Goal: Task Accomplishment & Management: Manage account settings

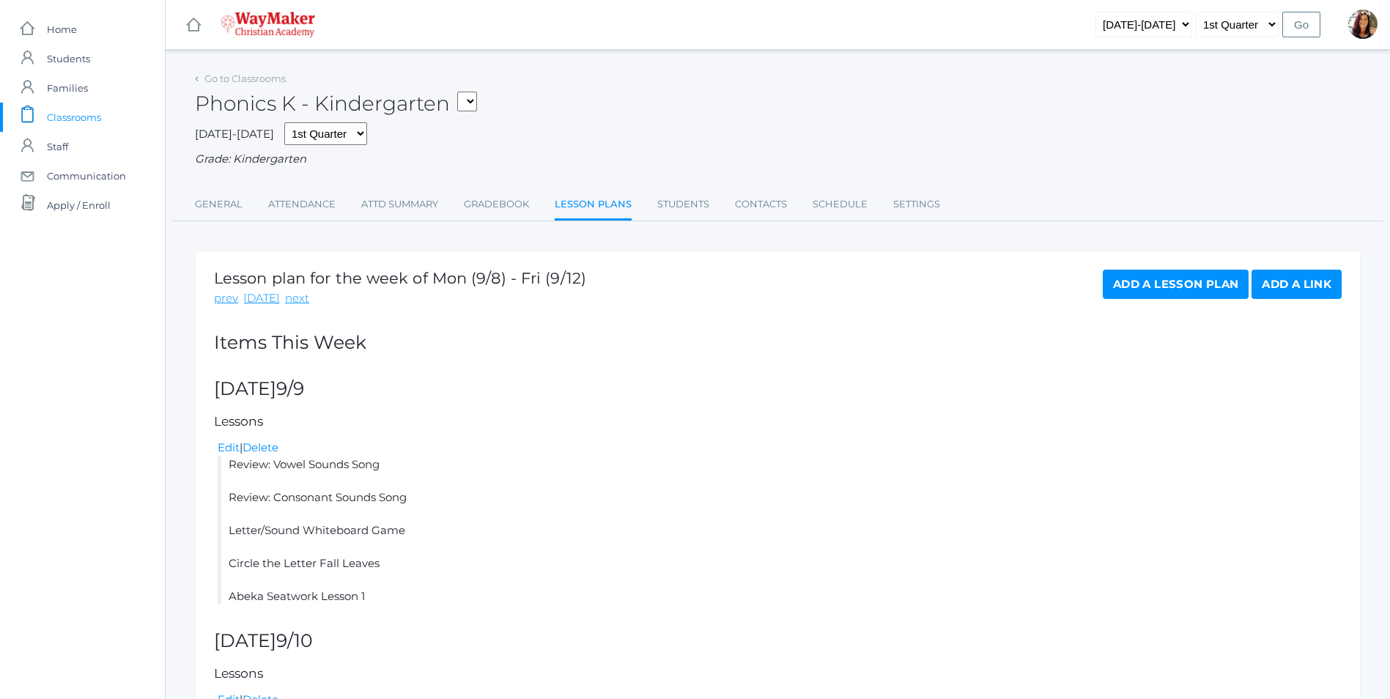
click at [477, 101] on select "KINDER - Small Group Reading & Writing K Kindergarten KINDER - Math K Kindergar…" at bounding box center [467, 102] width 20 height 20
select select "2557"
click at [462, 92] on select "KINDER - Small Group Reading & Writing K Kindergarten KINDER - Math K Kindergar…" at bounding box center [467, 102] width 20 height 20
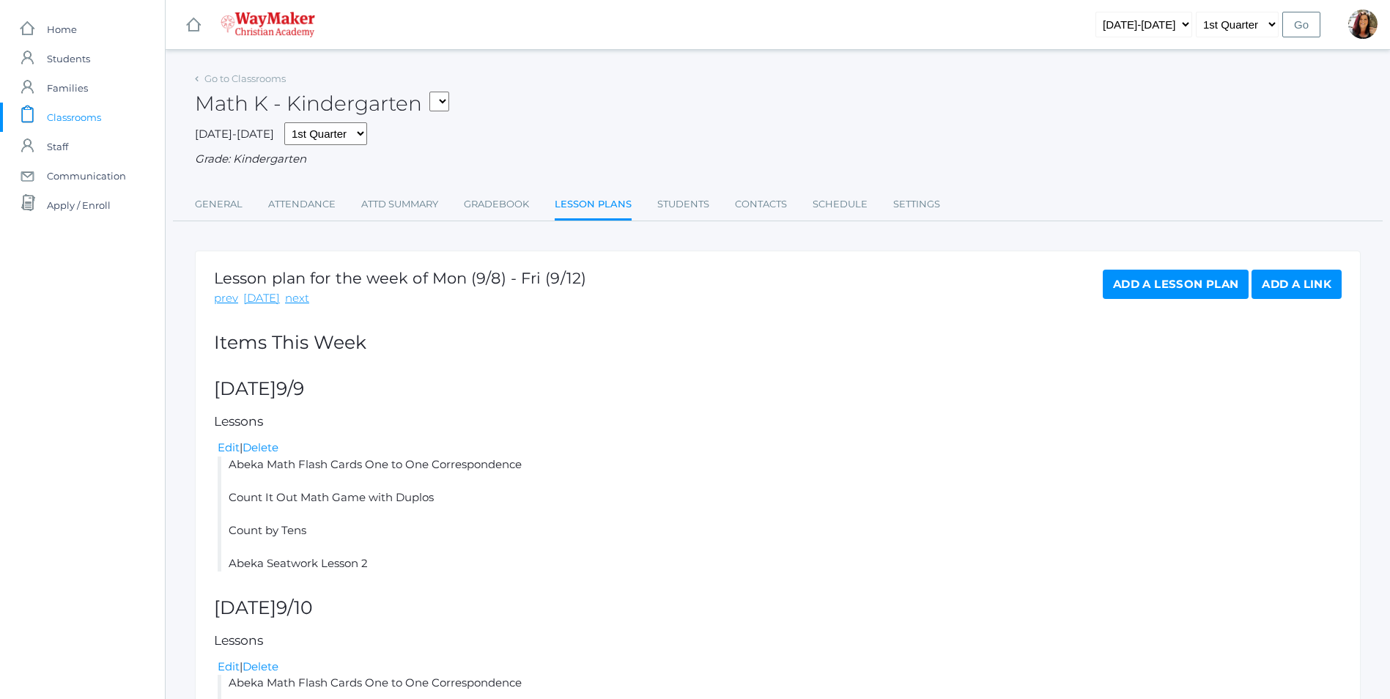
click at [583, 201] on link "Lesson Plans" at bounding box center [593, 206] width 77 height 32
click at [68, 123] on span "Classrooms" at bounding box center [74, 117] width 54 height 29
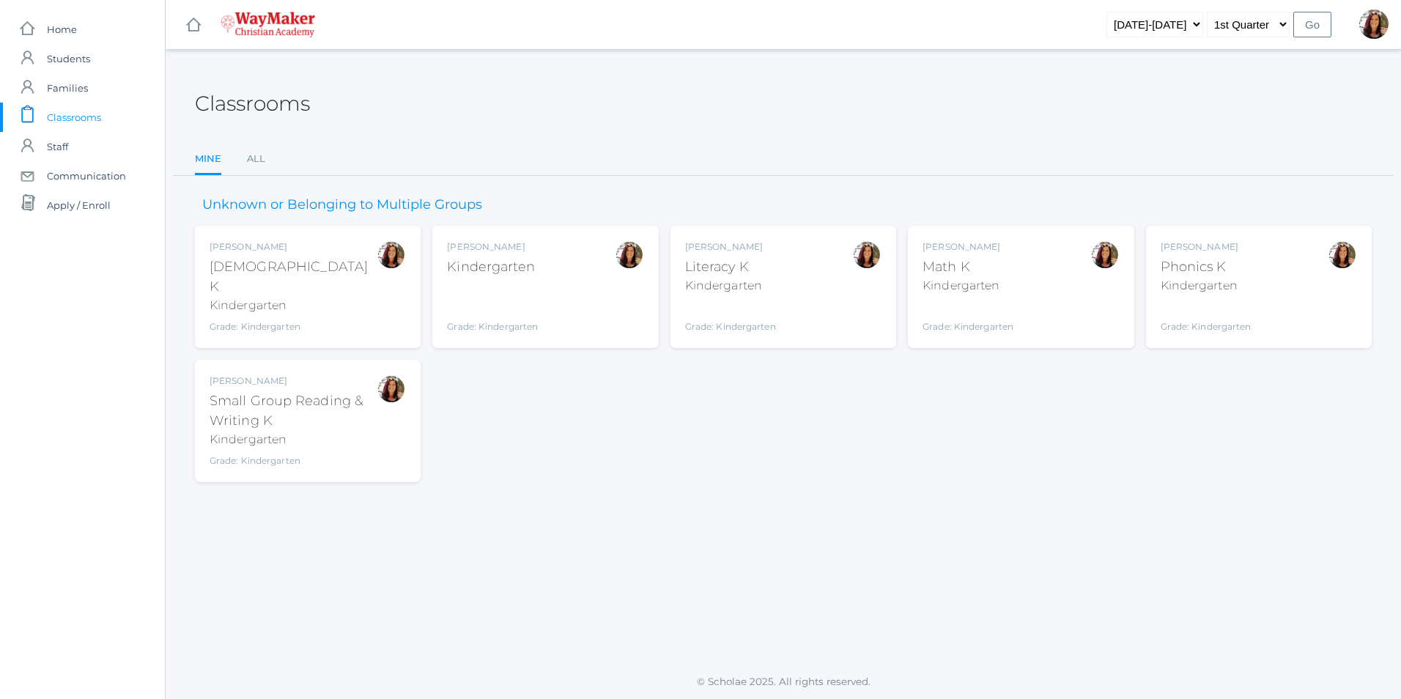
click at [798, 273] on div "Gina Pecor Literacy K Kindergarten Grade: Kindergarten KINDER" at bounding box center [783, 286] width 196 height 93
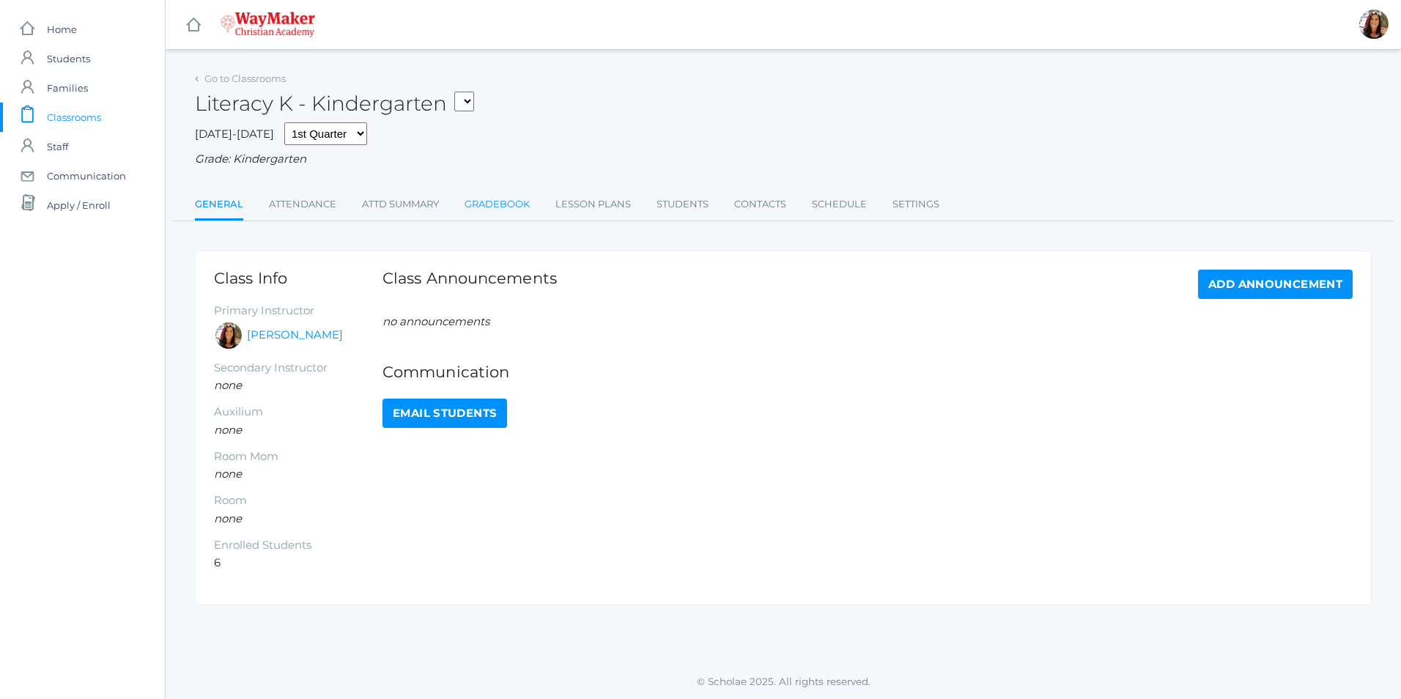
click at [481, 202] on link "Gradebook" at bounding box center [496, 204] width 65 height 29
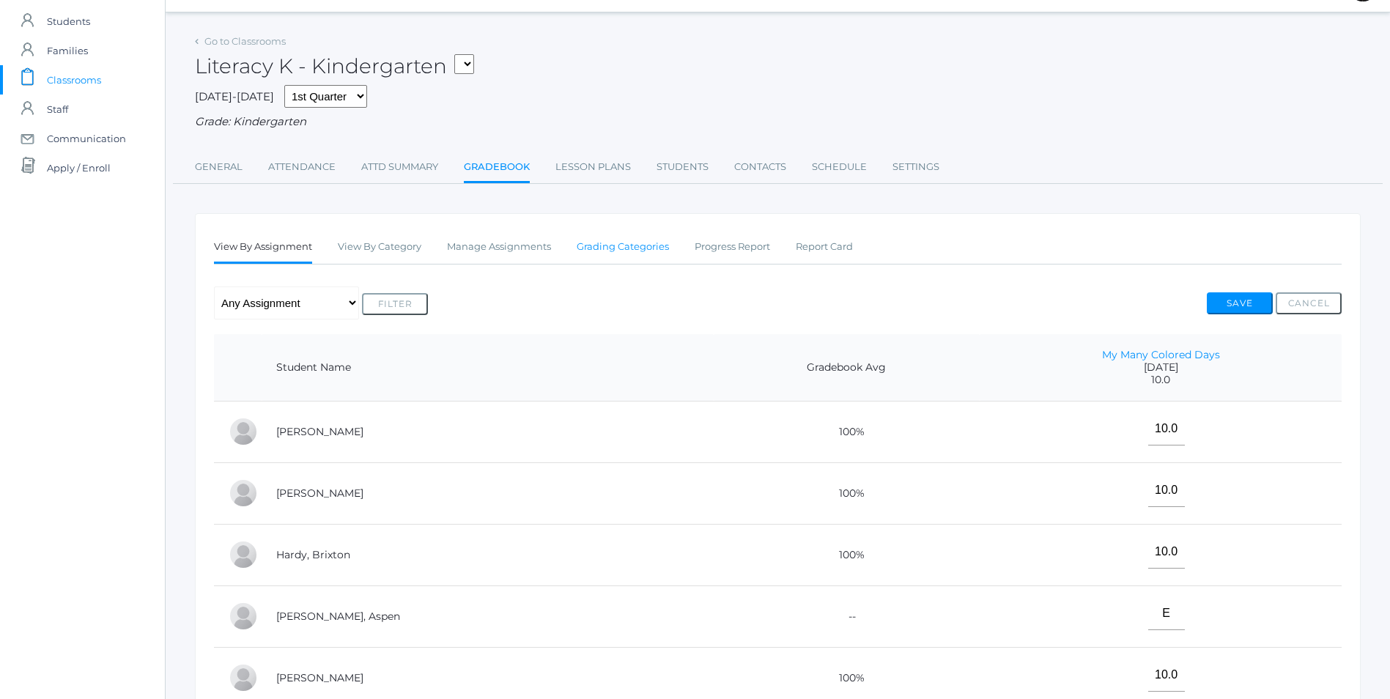
scroll to position [17, 0]
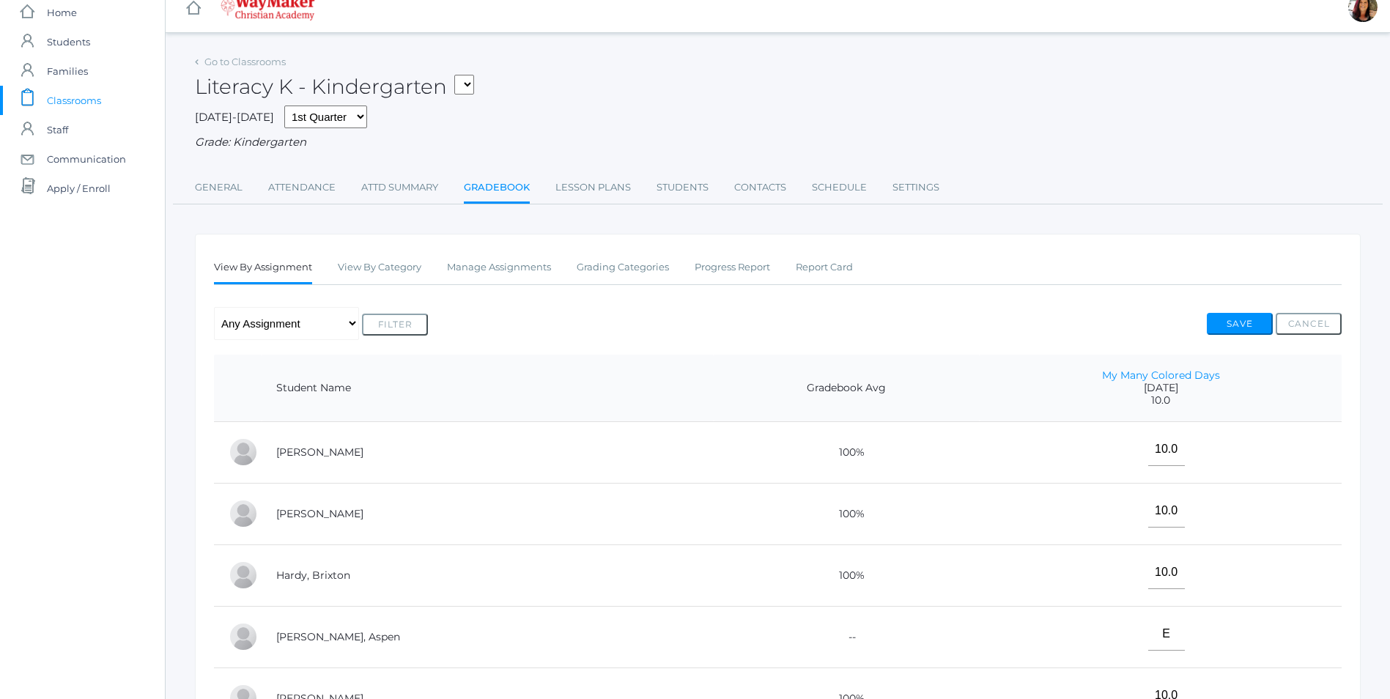
click at [464, 81] on select "KINDER - Small Group Reading & Writing K Kindergarten KINDER - Math K Kindergar…" at bounding box center [464, 85] width 20 height 20
select select "2556"
click at [459, 75] on select "KINDER - Small Group Reading & Writing K Kindergarten KINDER - Math K Kindergar…" at bounding box center [464, 85] width 20 height 20
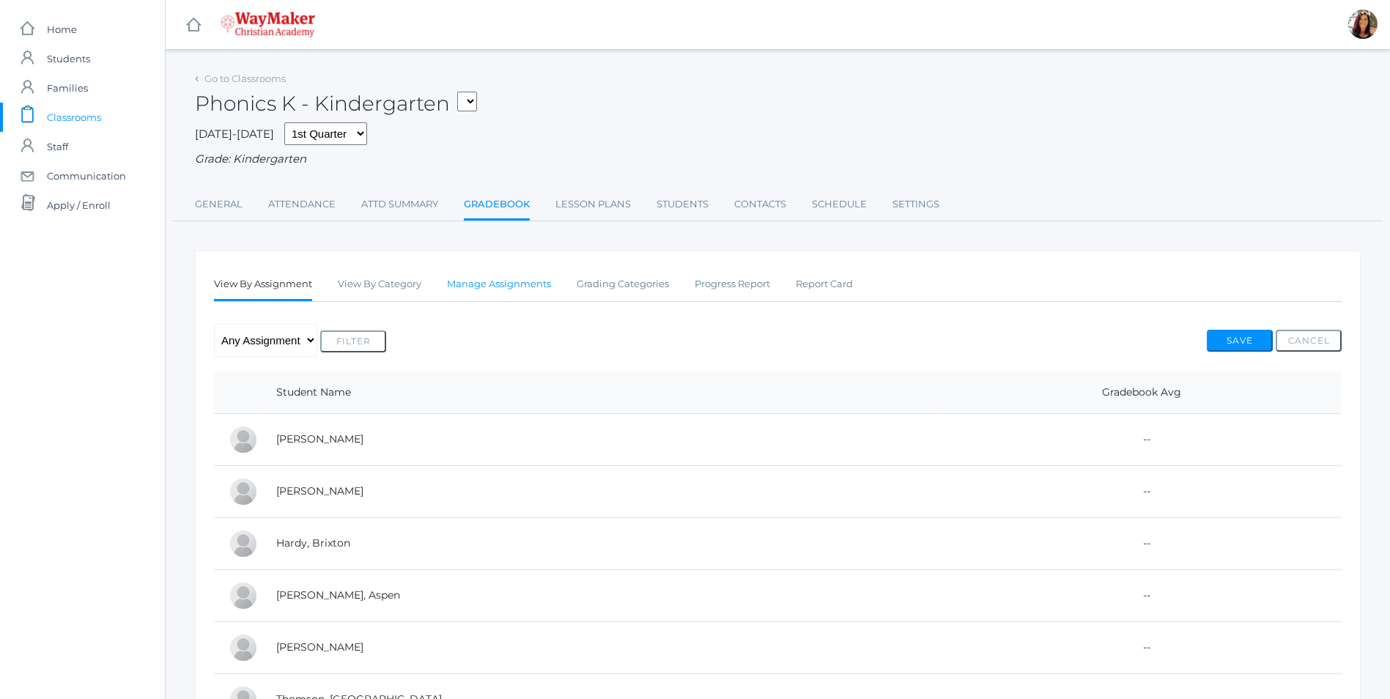
click at [538, 284] on link "Manage Assignments" at bounding box center [499, 284] width 104 height 29
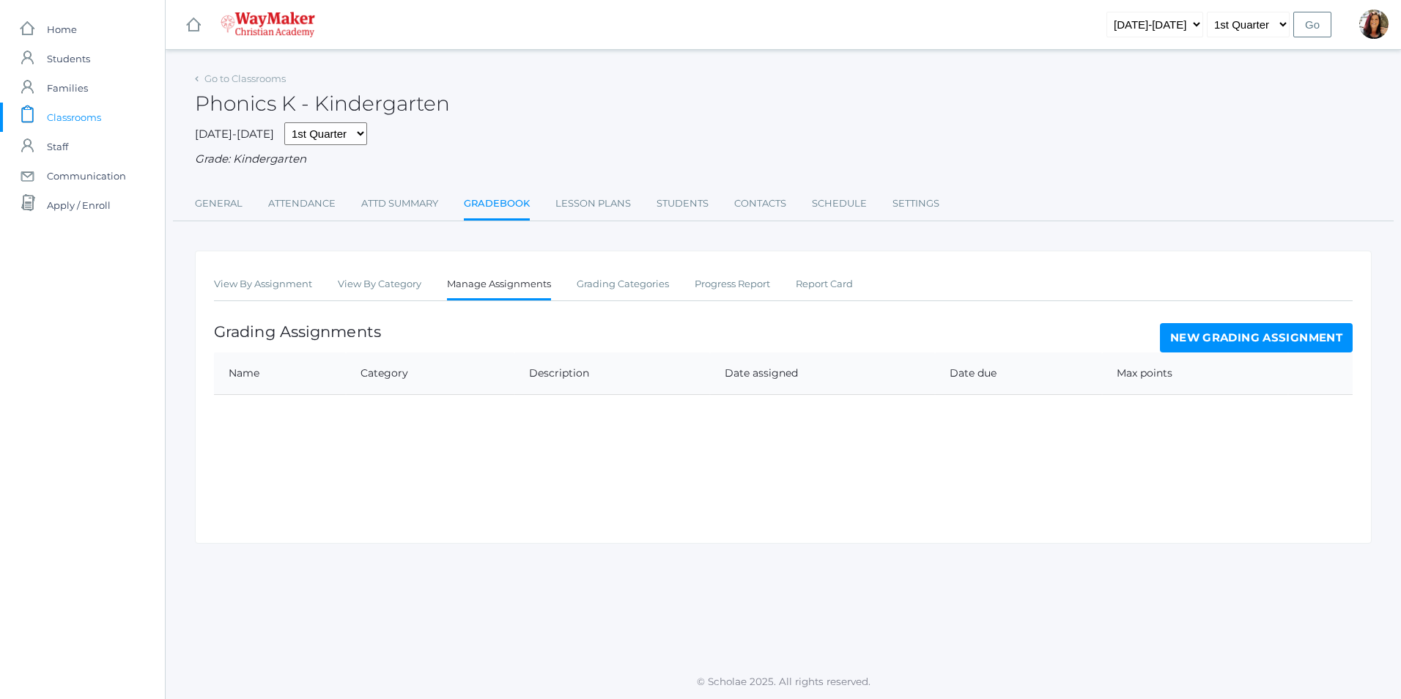
click at [1216, 337] on link "New Grading Assignment" at bounding box center [1256, 337] width 193 height 29
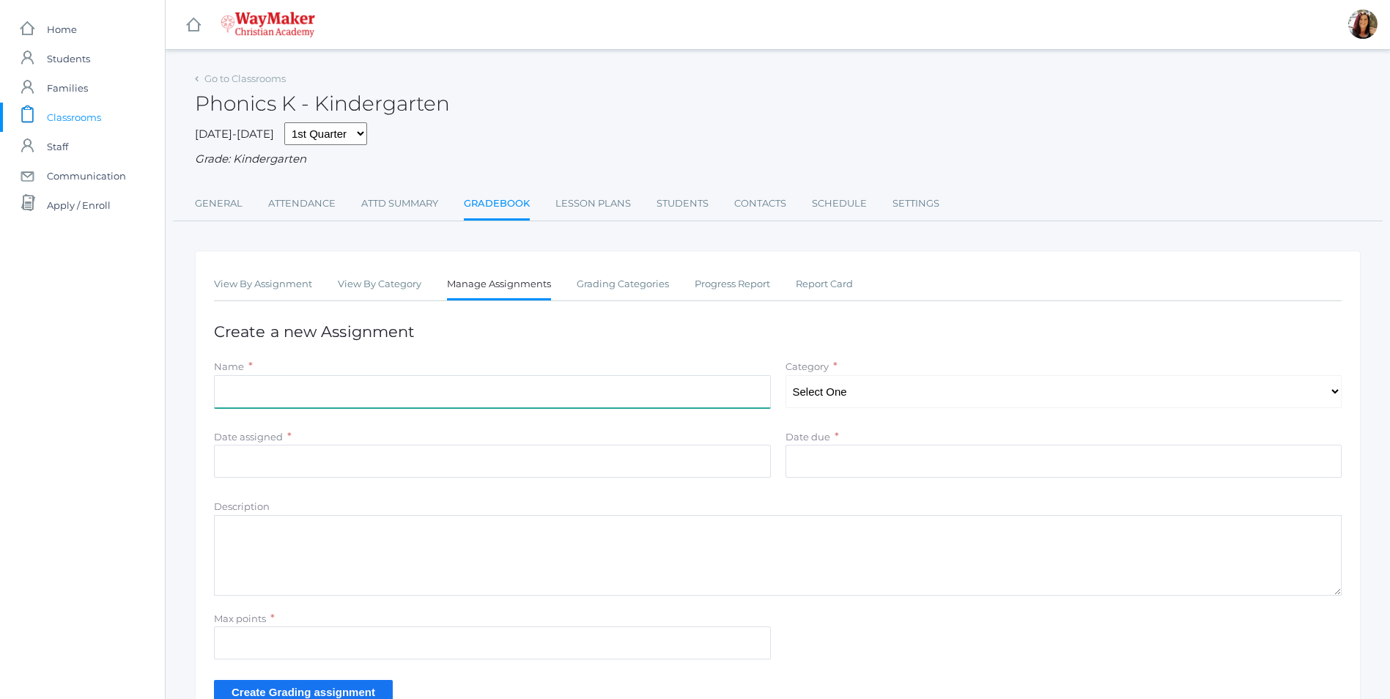
click at [251, 396] on input "Name" at bounding box center [492, 391] width 557 height 33
type input "Letter and Sound Match"
click at [1339, 399] on select "Select One Daily Practice Summative Assessment" at bounding box center [1063, 391] width 557 height 33
select select "1104"
click at [785, 377] on select "Select One Daily Practice Summative Assessment" at bounding box center [1063, 391] width 557 height 33
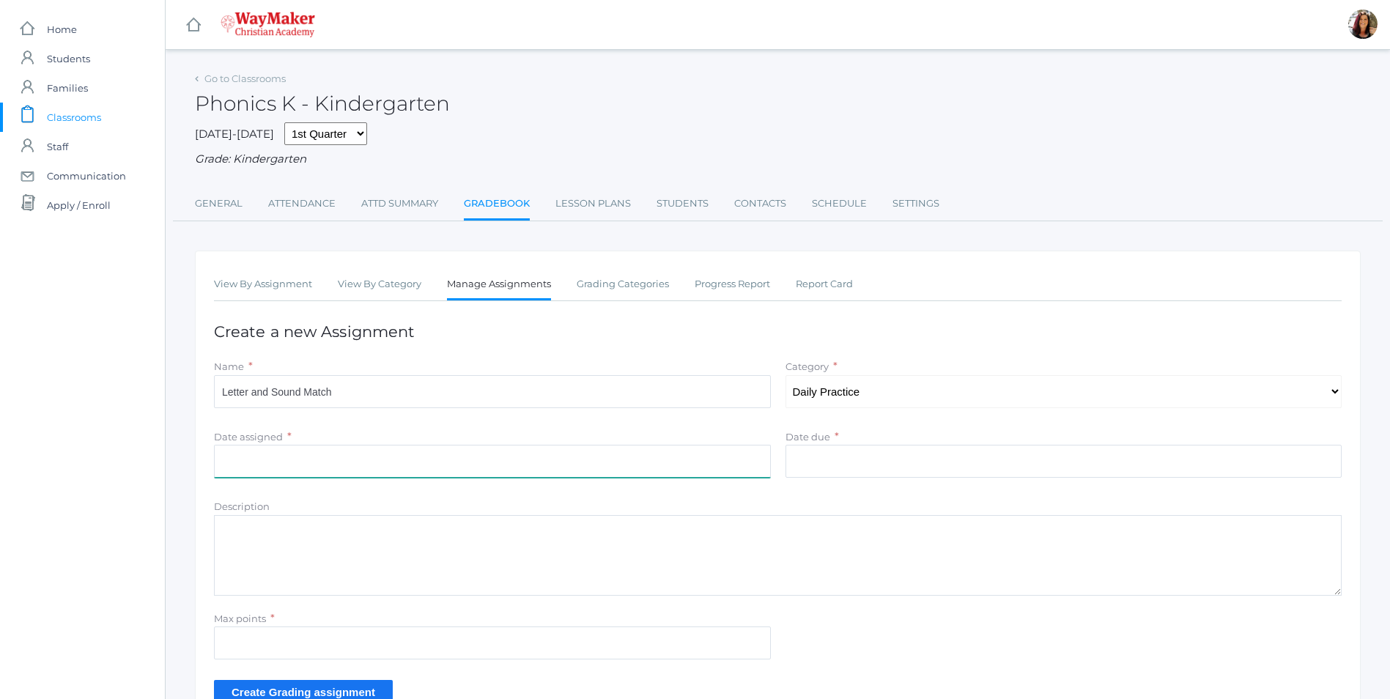
click at [316, 470] on input "Date assigned" at bounding box center [492, 461] width 557 height 33
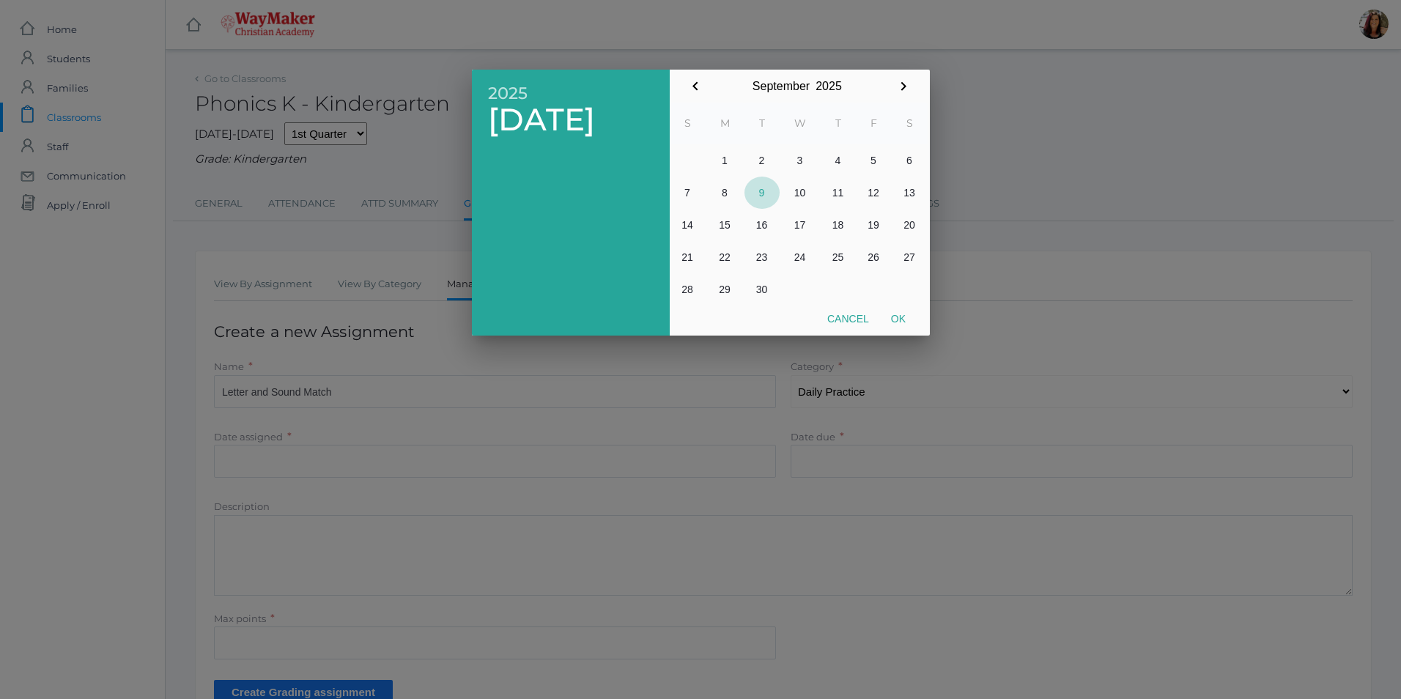
click at [766, 195] on button "9" at bounding box center [761, 193] width 35 height 32
click at [900, 312] on button "Ok" at bounding box center [898, 318] width 37 height 26
type input "[DATE]"
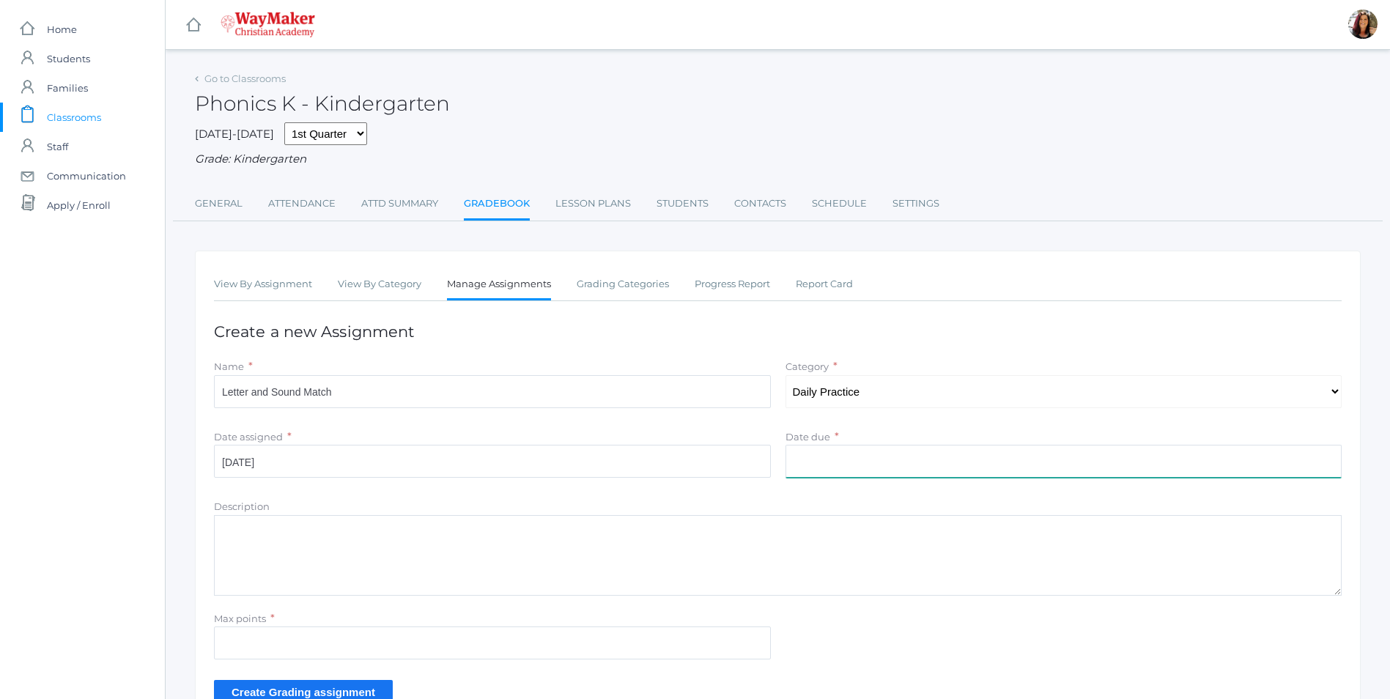
click at [844, 467] on input "Date due" at bounding box center [1063, 461] width 557 height 33
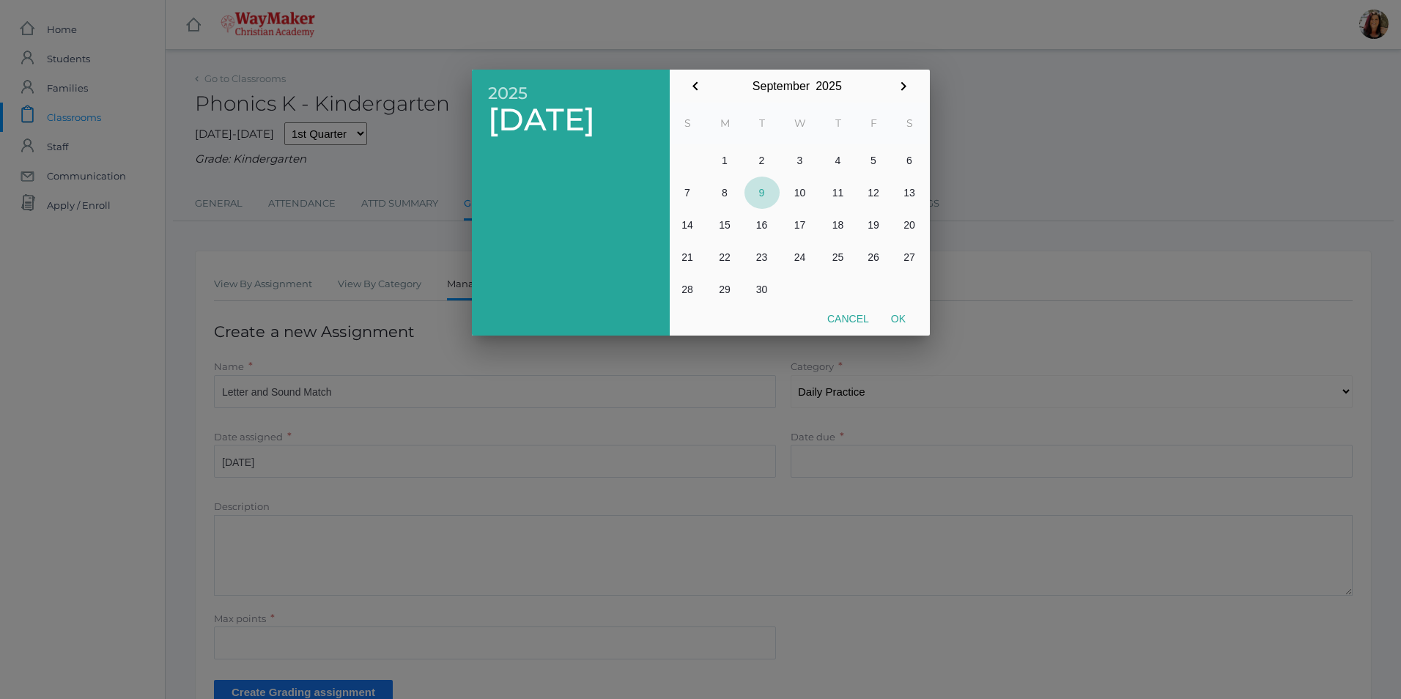
click at [763, 194] on button "9" at bounding box center [761, 193] width 35 height 32
click at [897, 315] on button "Ok" at bounding box center [898, 318] width 37 height 26
type input "[DATE]"
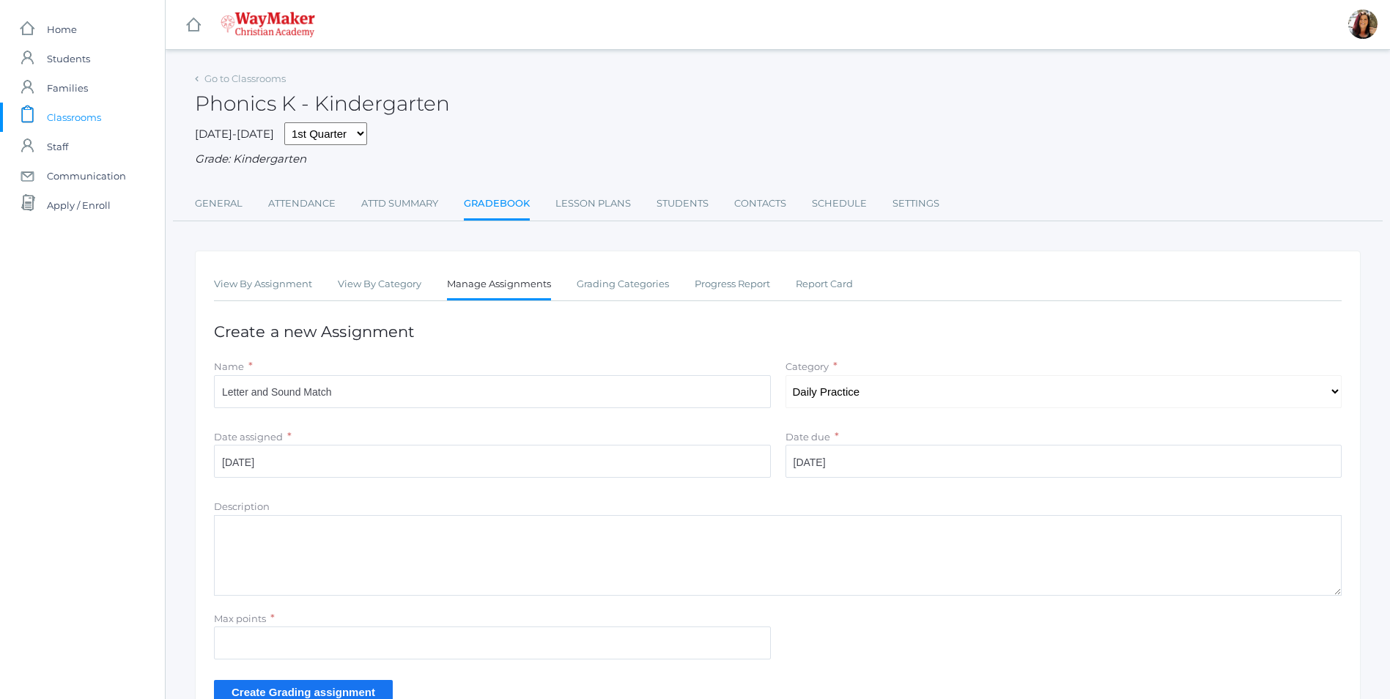
click at [299, 539] on textarea "Description" at bounding box center [777, 555] width 1127 height 81
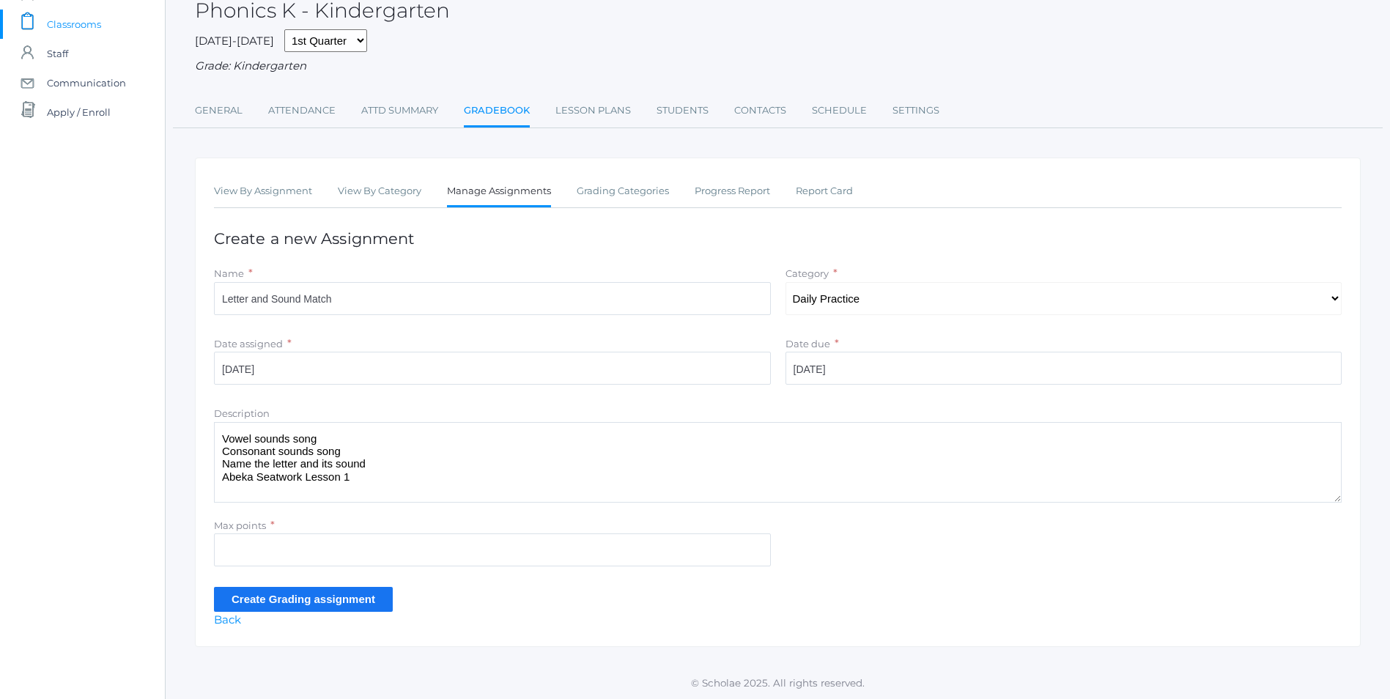
scroll to position [96, 0]
type textarea "Vowel sounds song Consonant sounds song Name the letter and its sound Abeka Sea…"
click at [297, 598] on input "Create Grading assignment" at bounding box center [303, 598] width 179 height 24
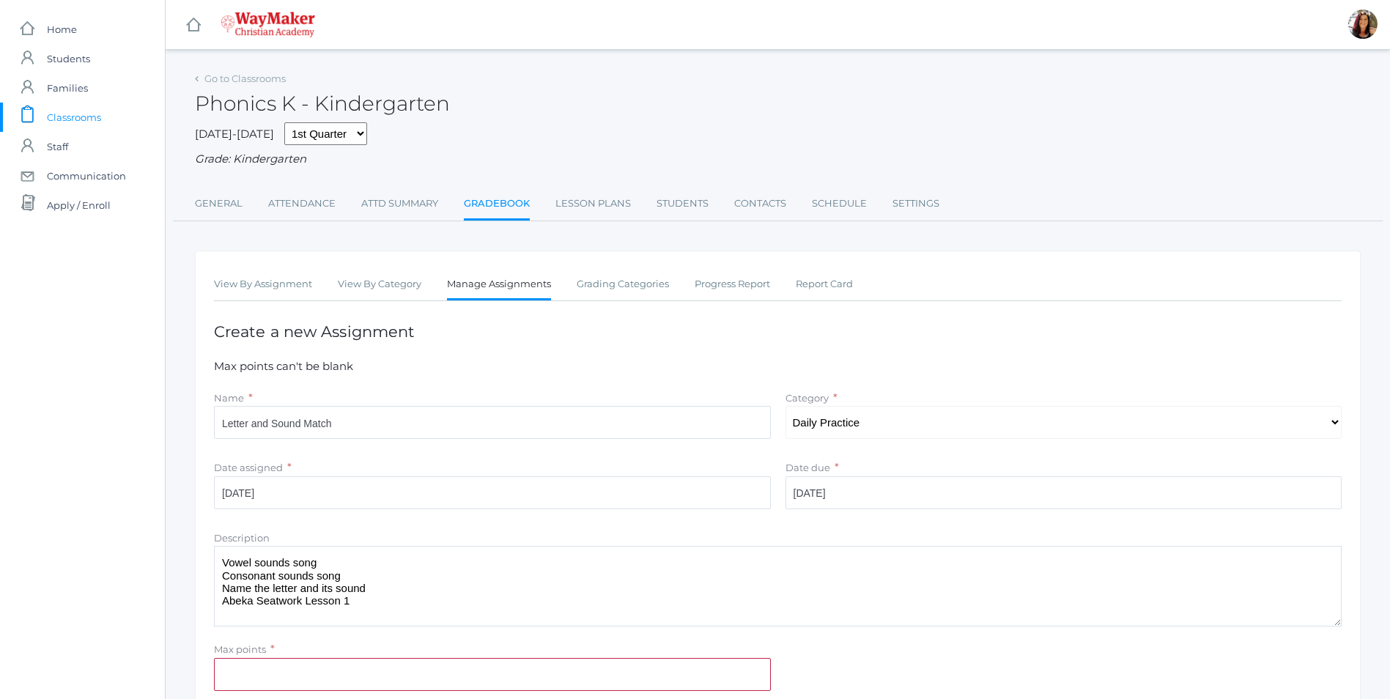
scroll to position [73, 0]
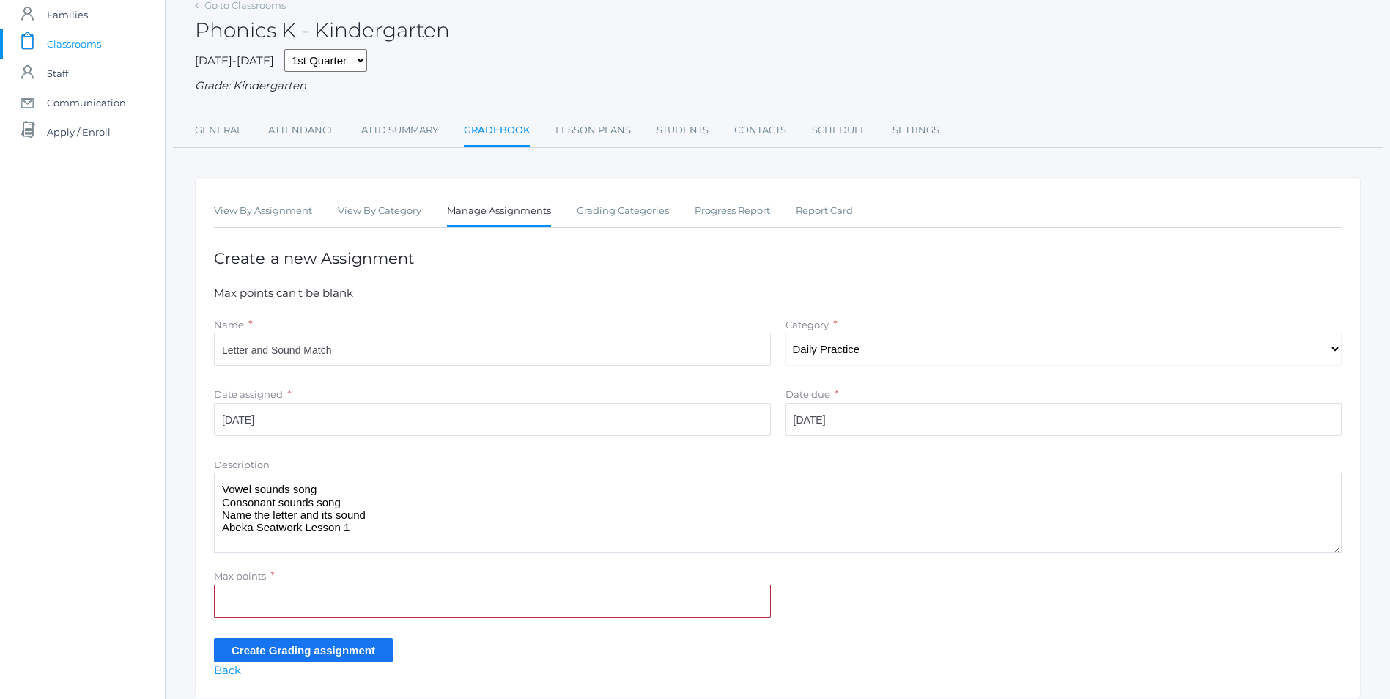
click at [305, 614] on input "Max points" at bounding box center [492, 601] width 557 height 33
type input "10"
click at [242, 652] on input "Create Grading assignment" at bounding box center [303, 650] width 179 height 24
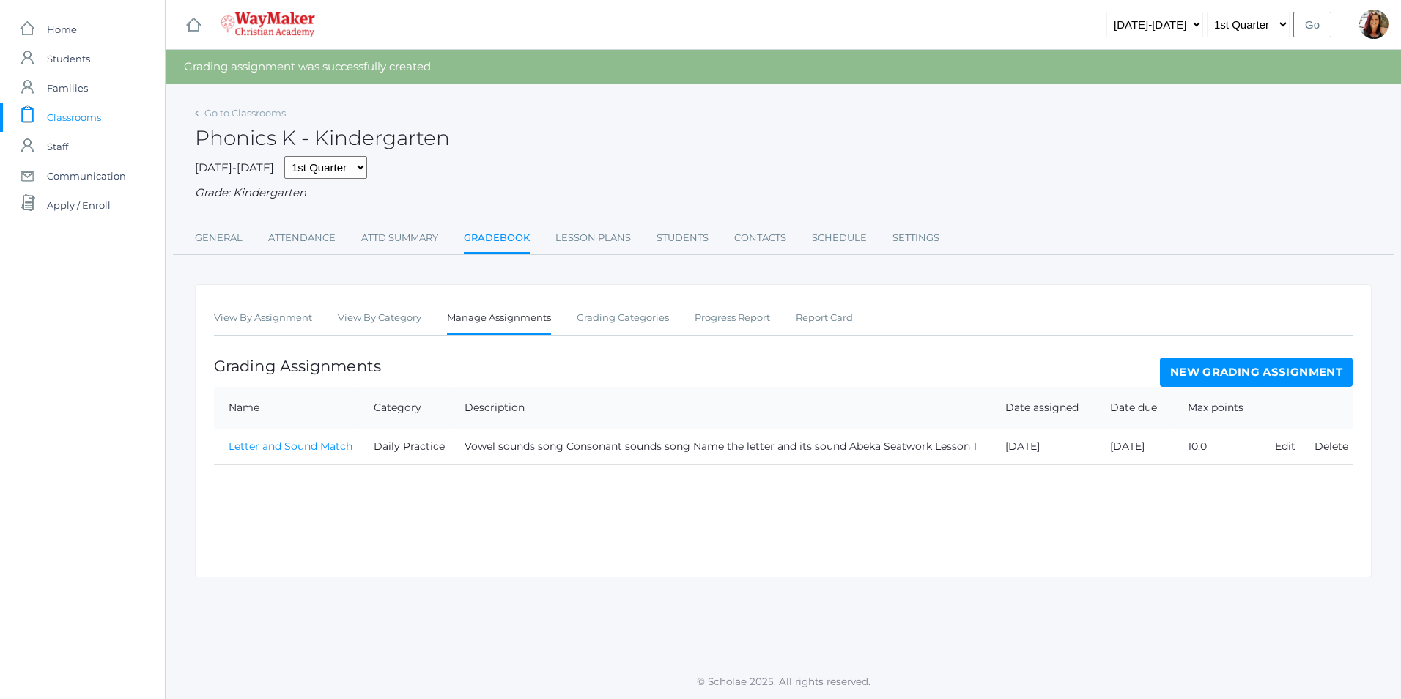
click at [333, 448] on link "Letter and Sound Match" at bounding box center [291, 446] width 124 height 13
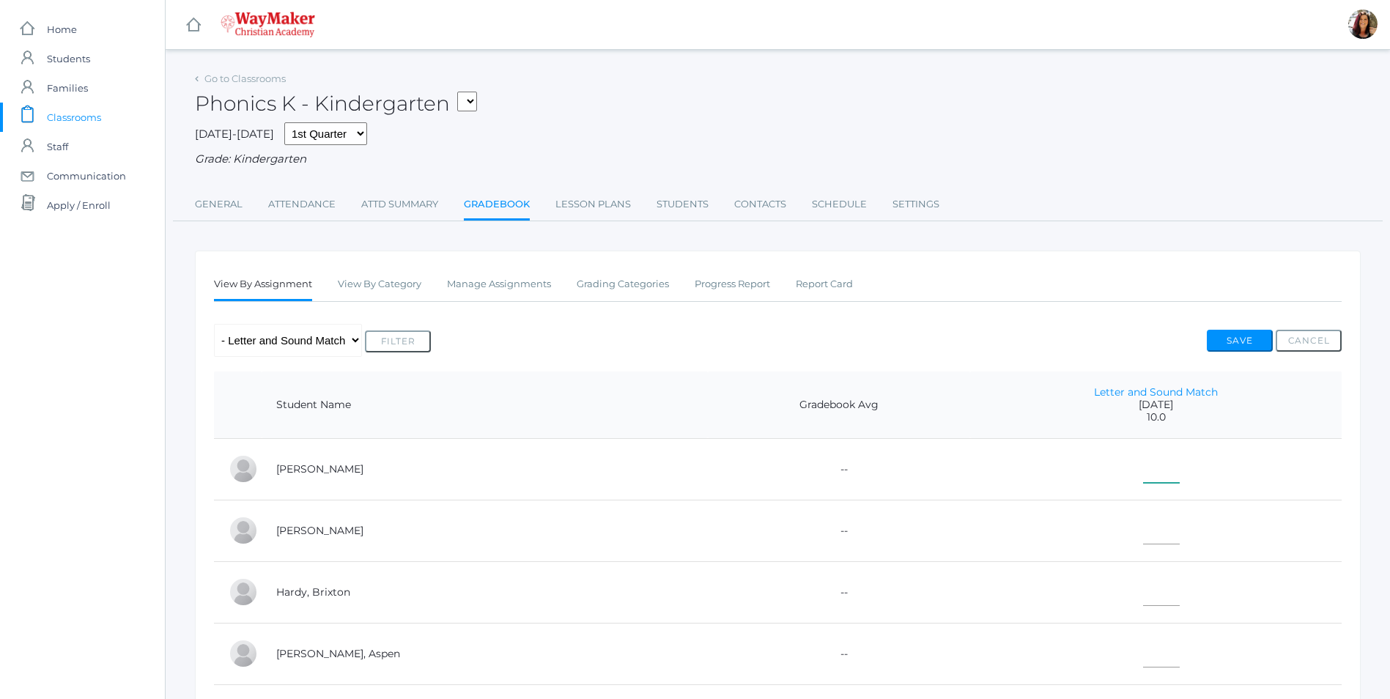
click at [1143, 482] on input"] "text" at bounding box center [1161, 466] width 37 height 33
type input"] "10"
click at [1143, 540] on input"] "text" at bounding box center [1161, 527] width 37 height 33
type input"] "10"
drag, startPoint x: 1130, startPoint y: 599, endPoint x: 1130, endPoint y: 608, distance: 9.5
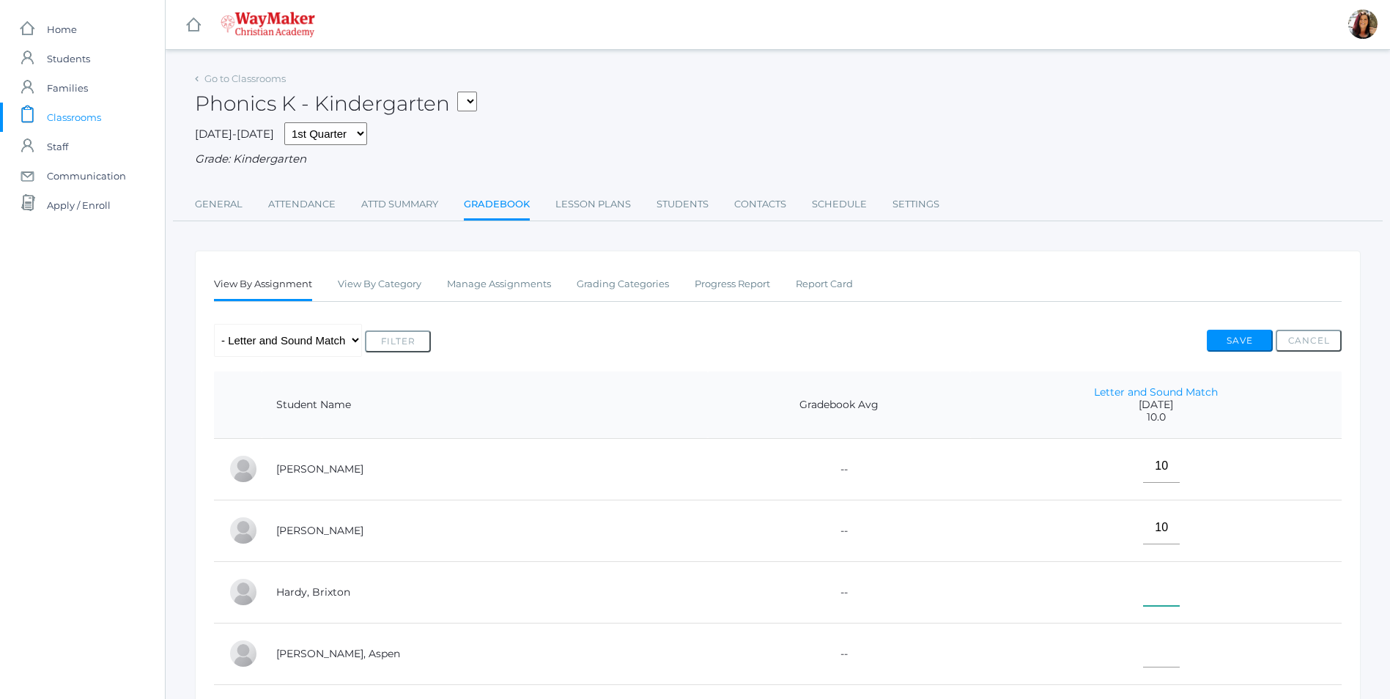
click at [1143, 606] on input"] "text" at bounding box center [1161, 589] width 37 height 33
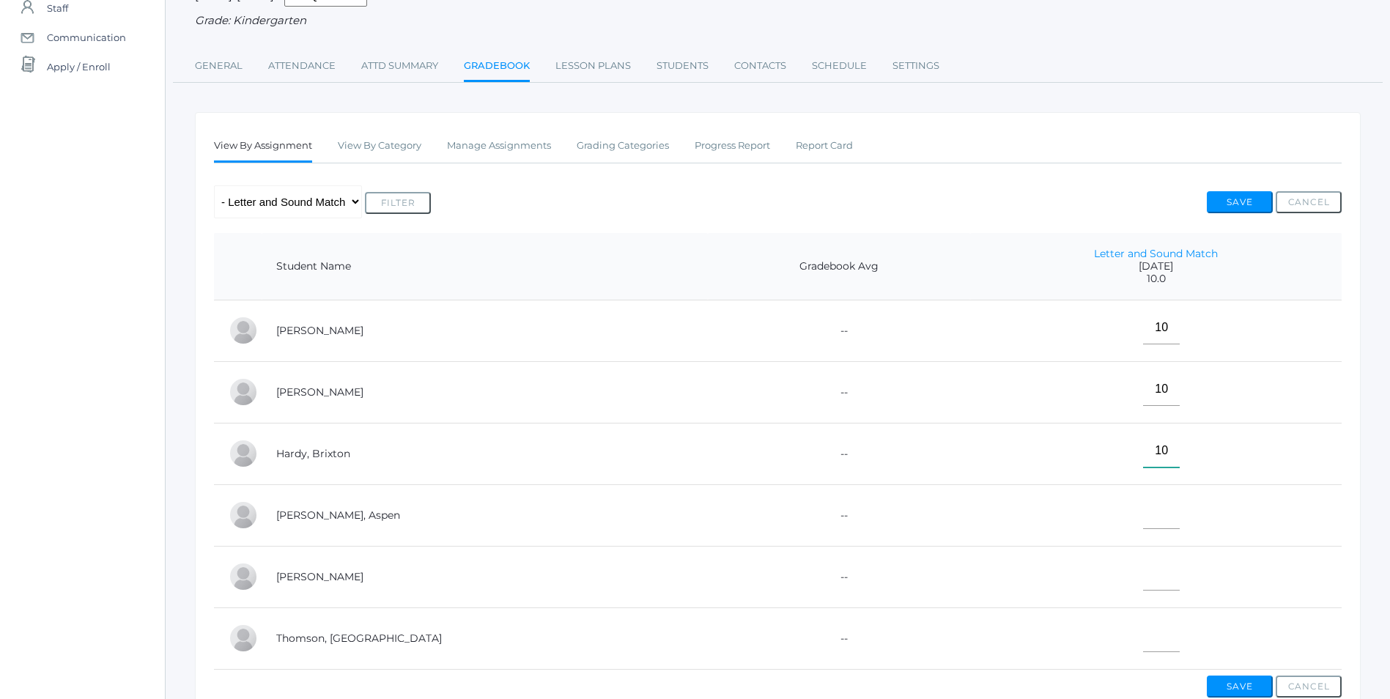
scroll to position [147, 0]
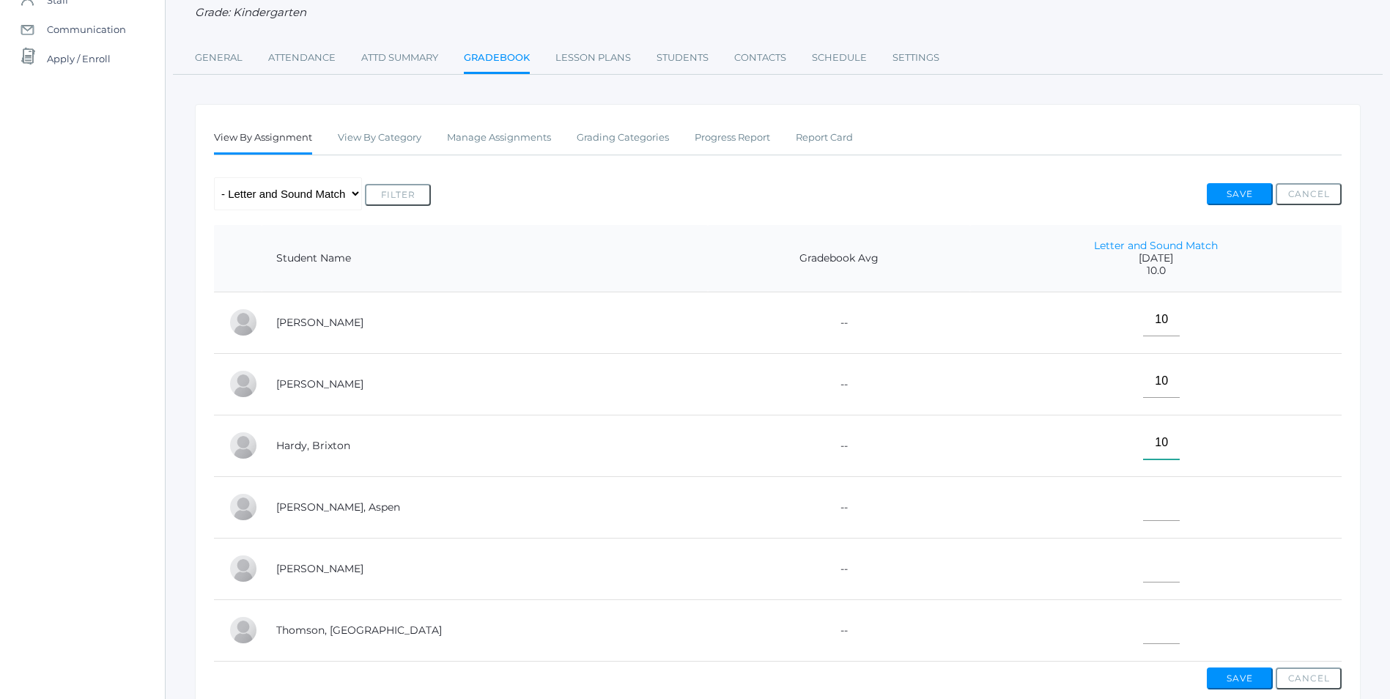
type input"] "10"
click at [1143, 511] on input"] "text" at bounding box center [1161, 504] width 37 height 33
type input"] "E"
click at [1143, 574] on input"] "text" at bounding box center [1161, 565] width 37 height 33
type input"] "10"
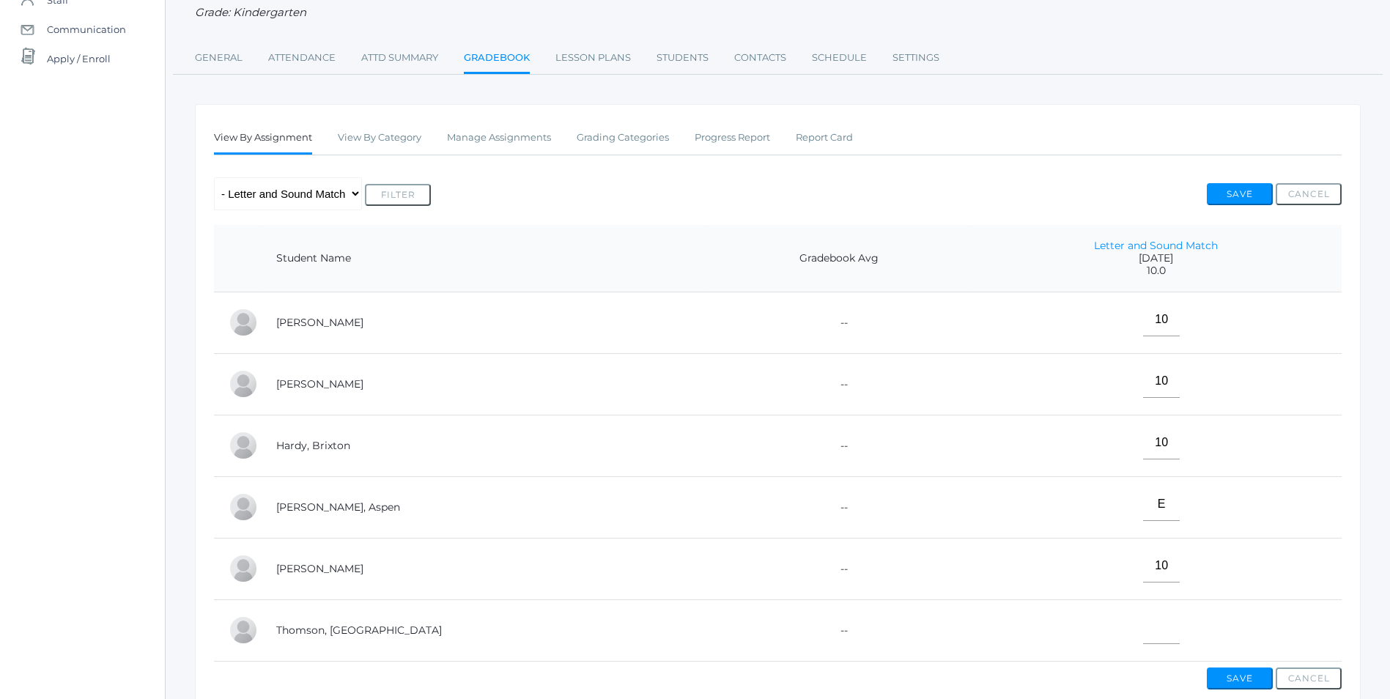
click at [1143, 643] on td at bounding box center [1155, 630] width 371 height 62
click at [1143, 641] on input"] "text" at bounding box center [1161, 627] width 37 height 33
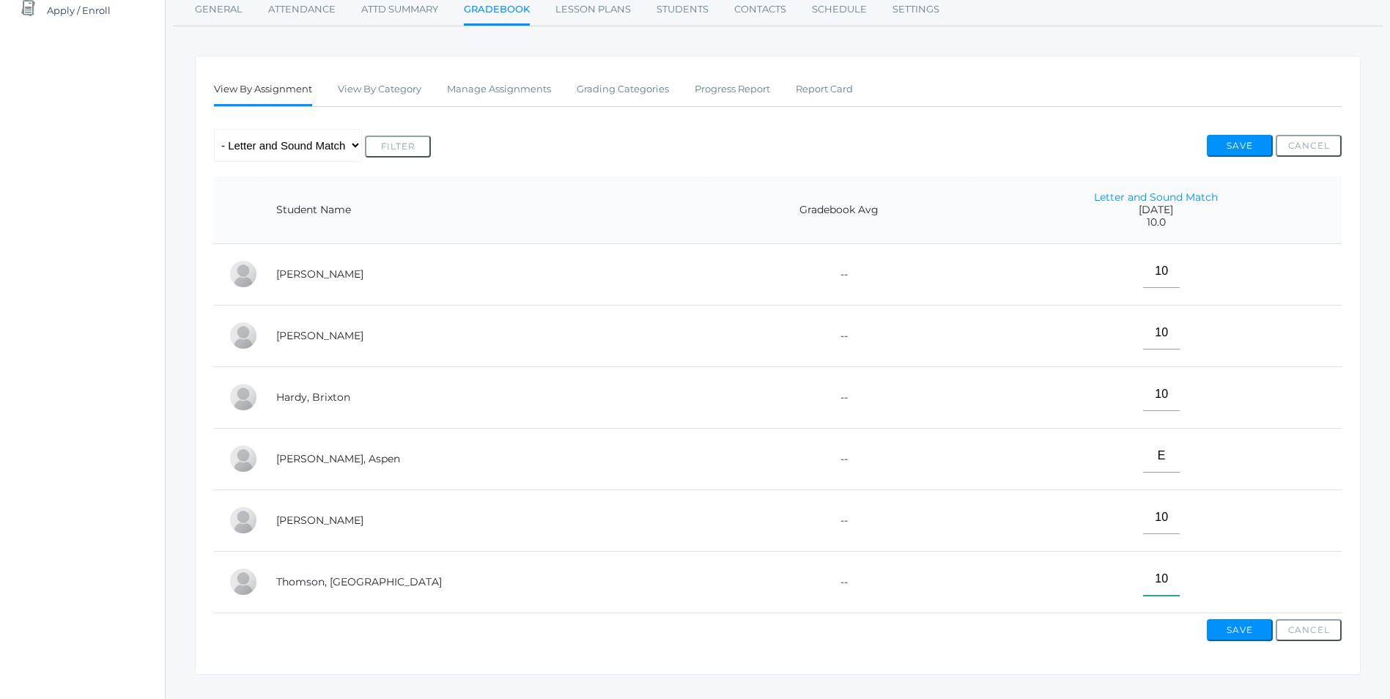
scroll to position [220, 0]
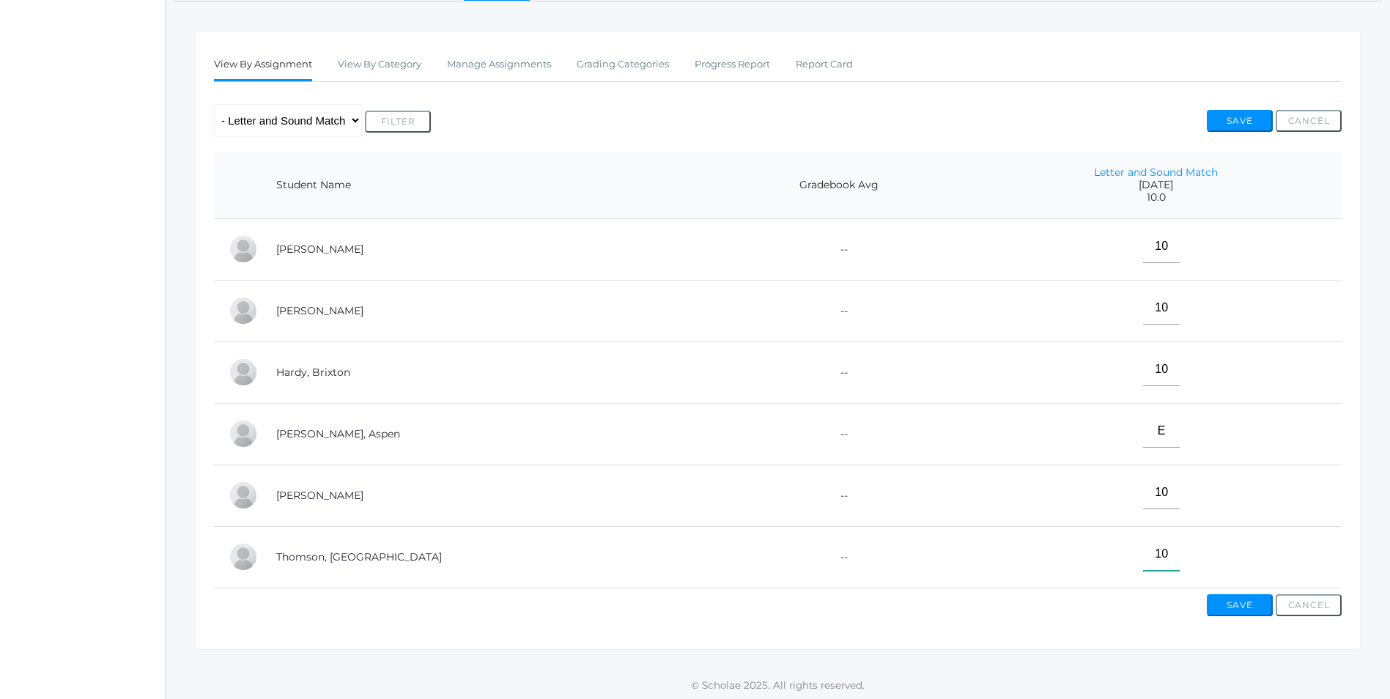
type input"] "10"
click at [1241, 613] on button "Save" at bounding box center [1240, 605] width 66 height 22
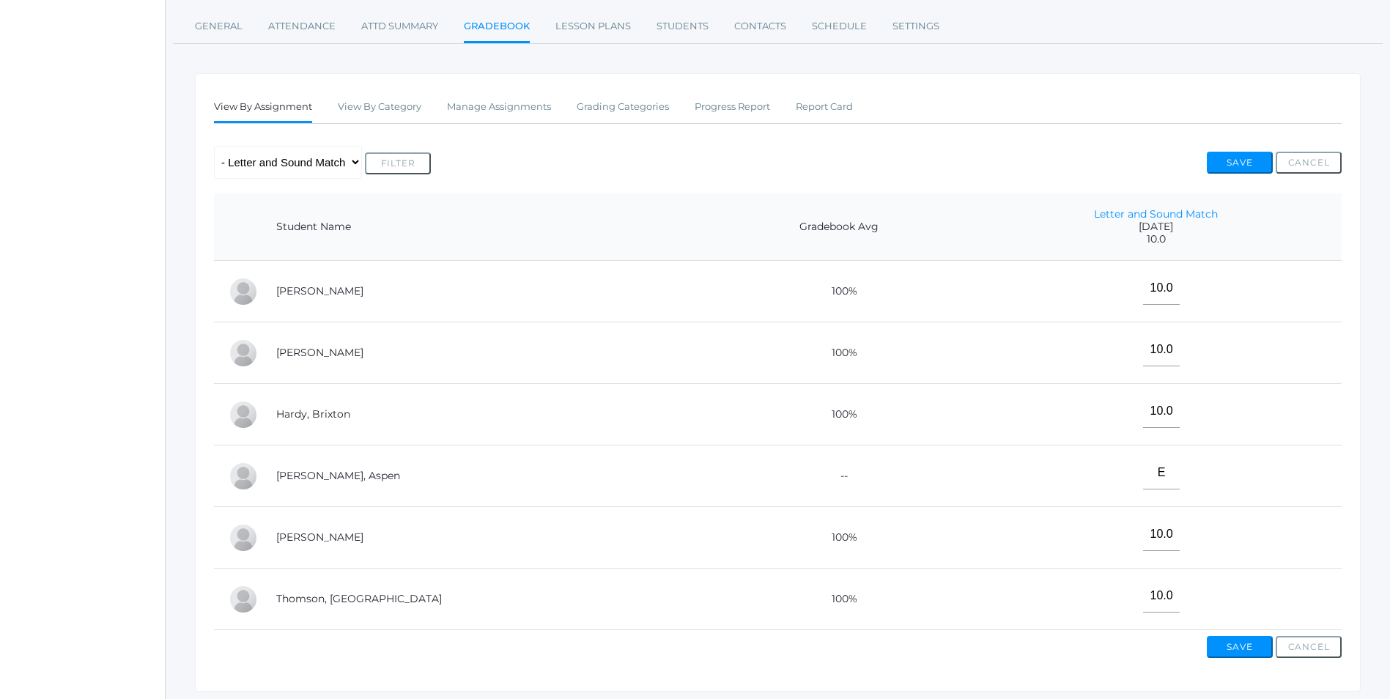
scroll to position [220, 0]
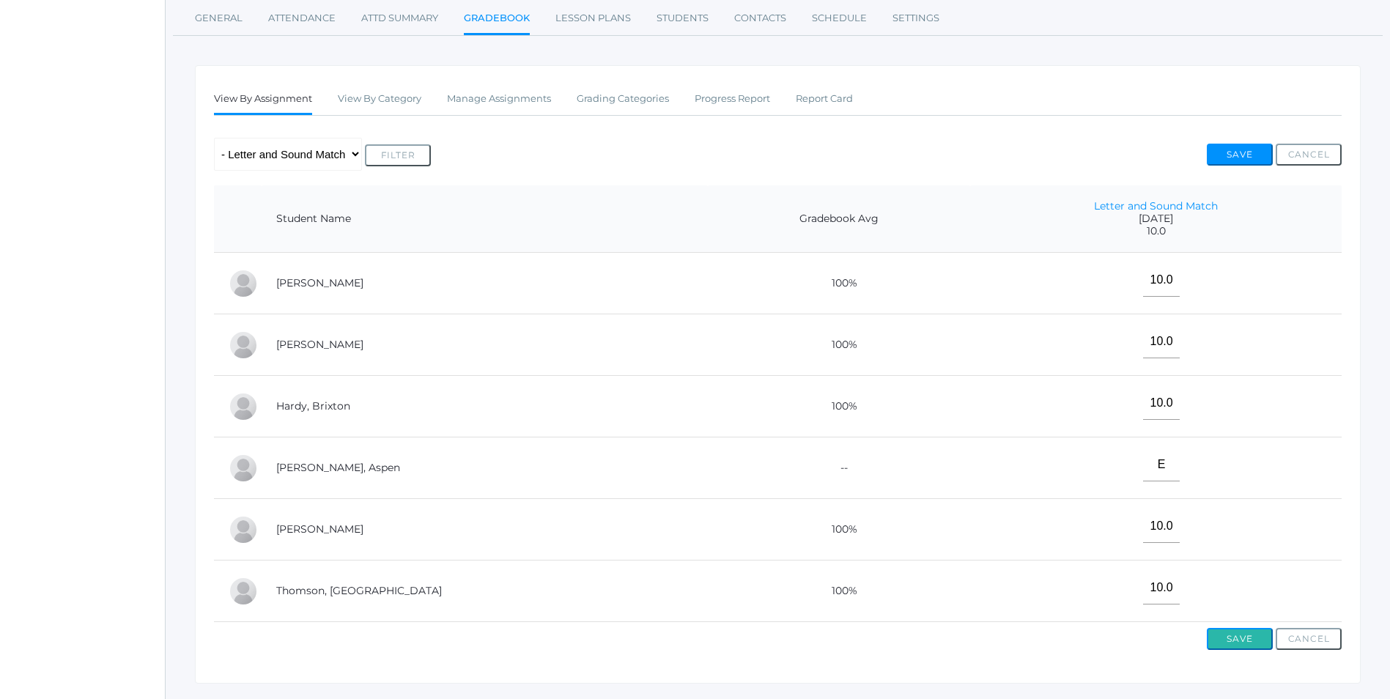
click at [1245, 648] on button "Save" at bounding box center [1240, 639] width 66 height 22
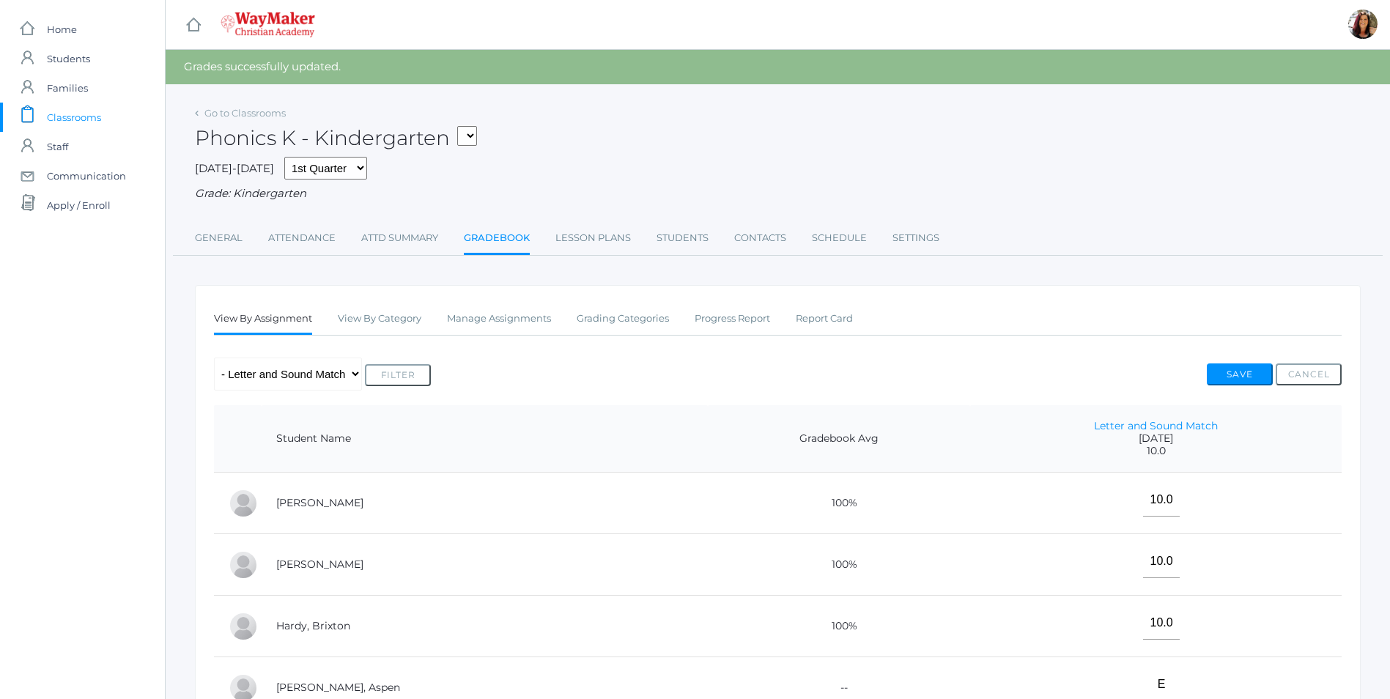
click at [471, 140] on select "KINDER - Small Group Reading & Writing K Kindergarten KINDER - Math K Kindergar…" at bounding box center [467, 136] width 20 height 20
select select "2557"
click at [462, 126] on select "KINDER - Small Group Reading & Writing K Kindergarten KINDER - Math K Kindergar…" at bounding box center [467, 136] width 20 height 20
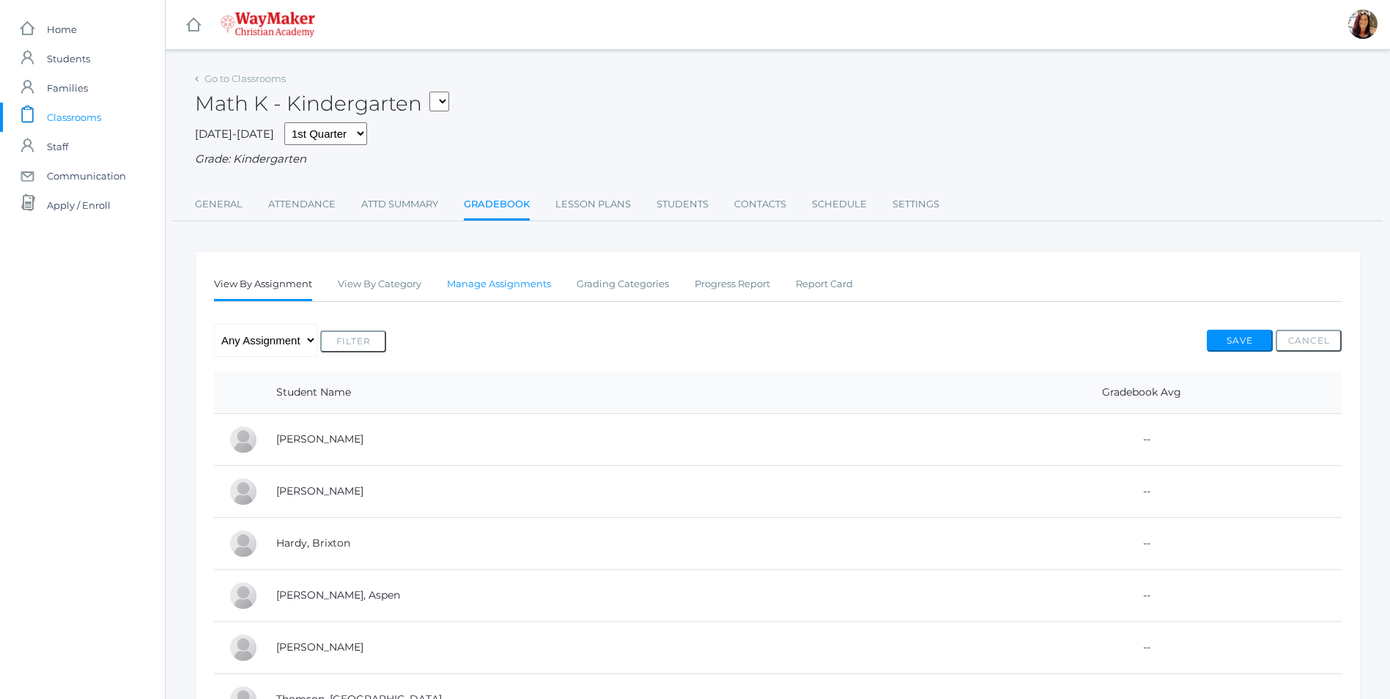
click at [512, 286] on link "Manage Assignments" at bounding box center [499, 284] width 104 height 29
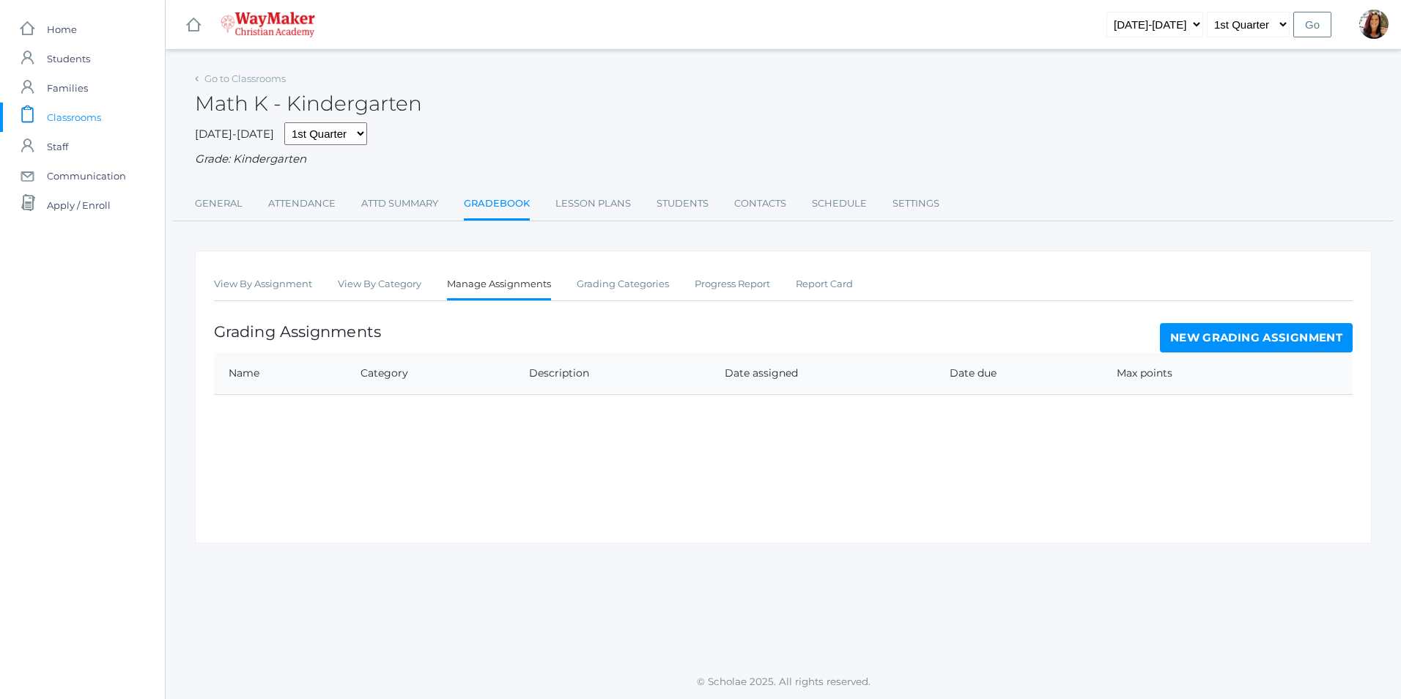
click at [1233, 341] on link "New Grading Assignment" at bounding box center [1256, 337] width 193 height 29
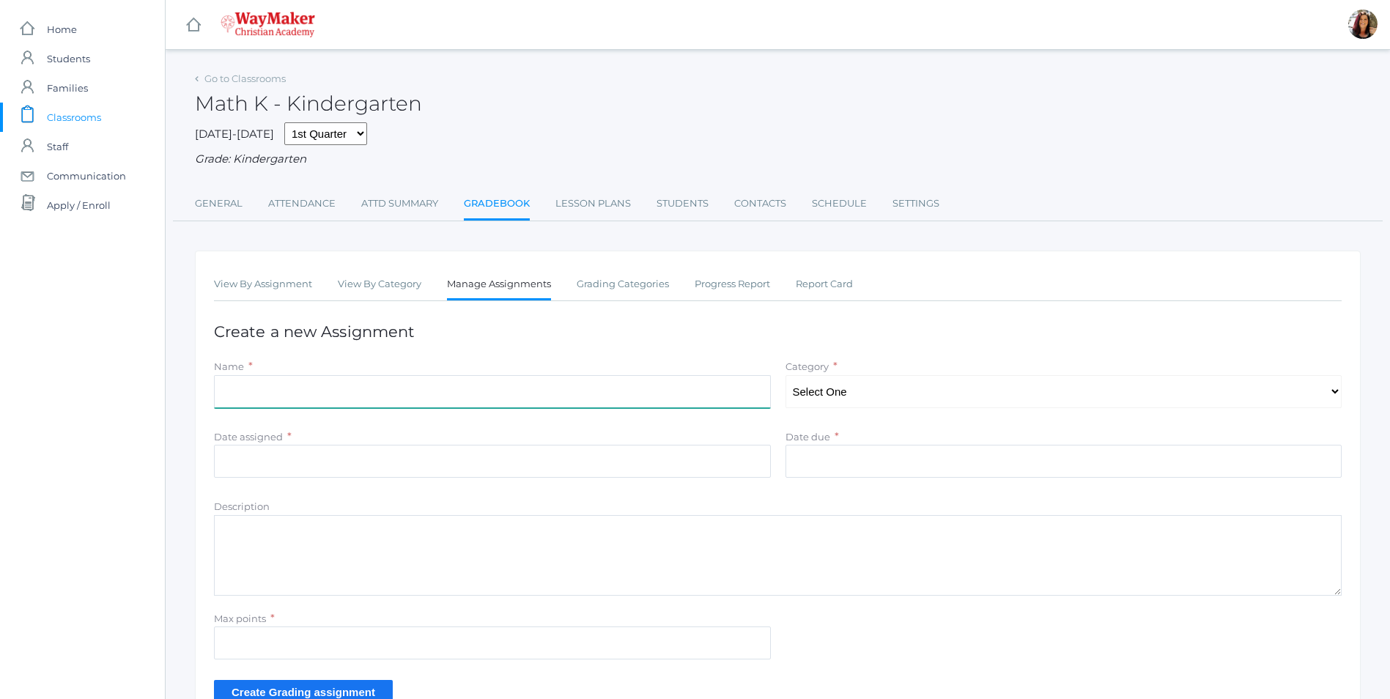
click at [289, 385] on input "Name" at bounding box center [492, 391] width 557 height 33
type input "One to One Correspondence & [GEOGRAPHIC_DATA]"
click at [1336, 397] on select "Select One Daily Practice Summative Evaluation" at bounding box center [1063, 391] width 557 height 33
select select "1106"
click at [785, 377] on select "Select One Daily Practice Summative Evaluation" at bounding box center [1063, 391] width 557 height 33
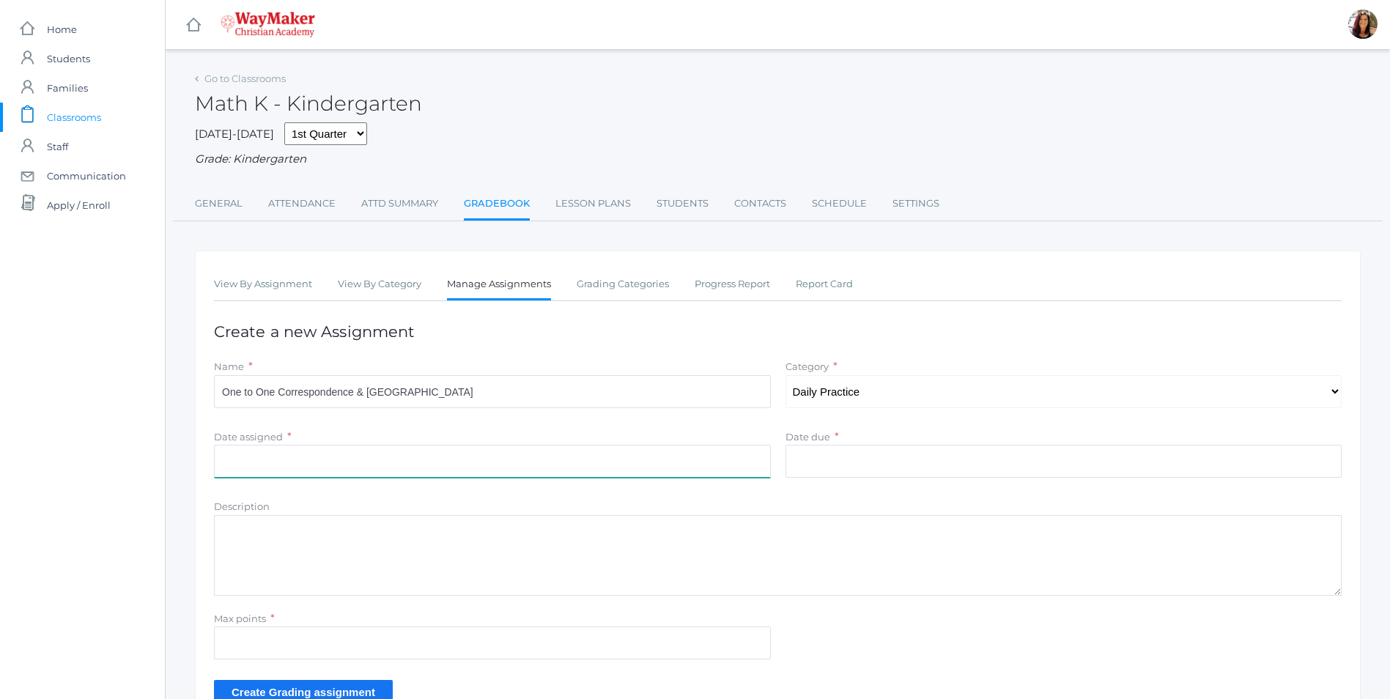
click at [276, 456] on input "Date assigned" at bounding box center [492, 461] width 557 height 33
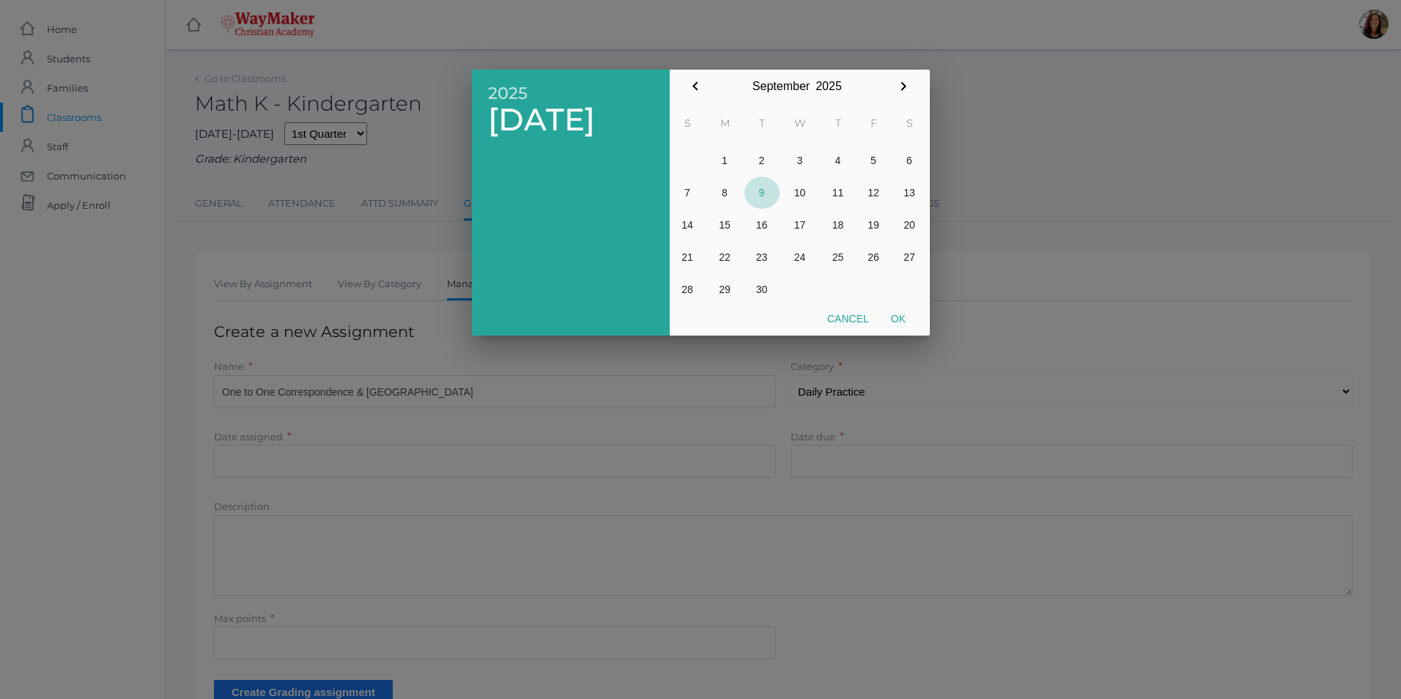
click at [768, 199] on button "9" at bounding box center [761, 193] width 35 height 32
click at [897, 319] on button "Ok" at bounding box center [898, 318] width 37 height 26
type input "[DATE]"
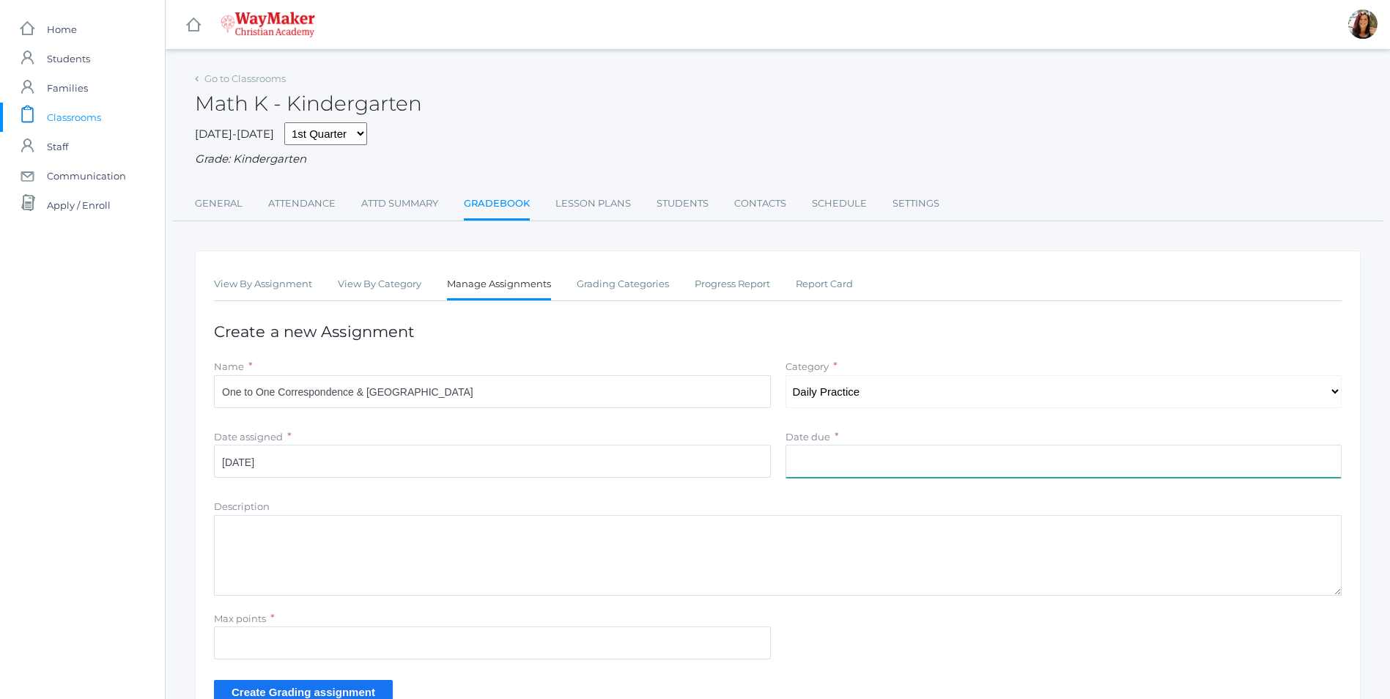
click at [973, 454] on input "Date due" at bounding box center [1063, 461] width 557 height 33
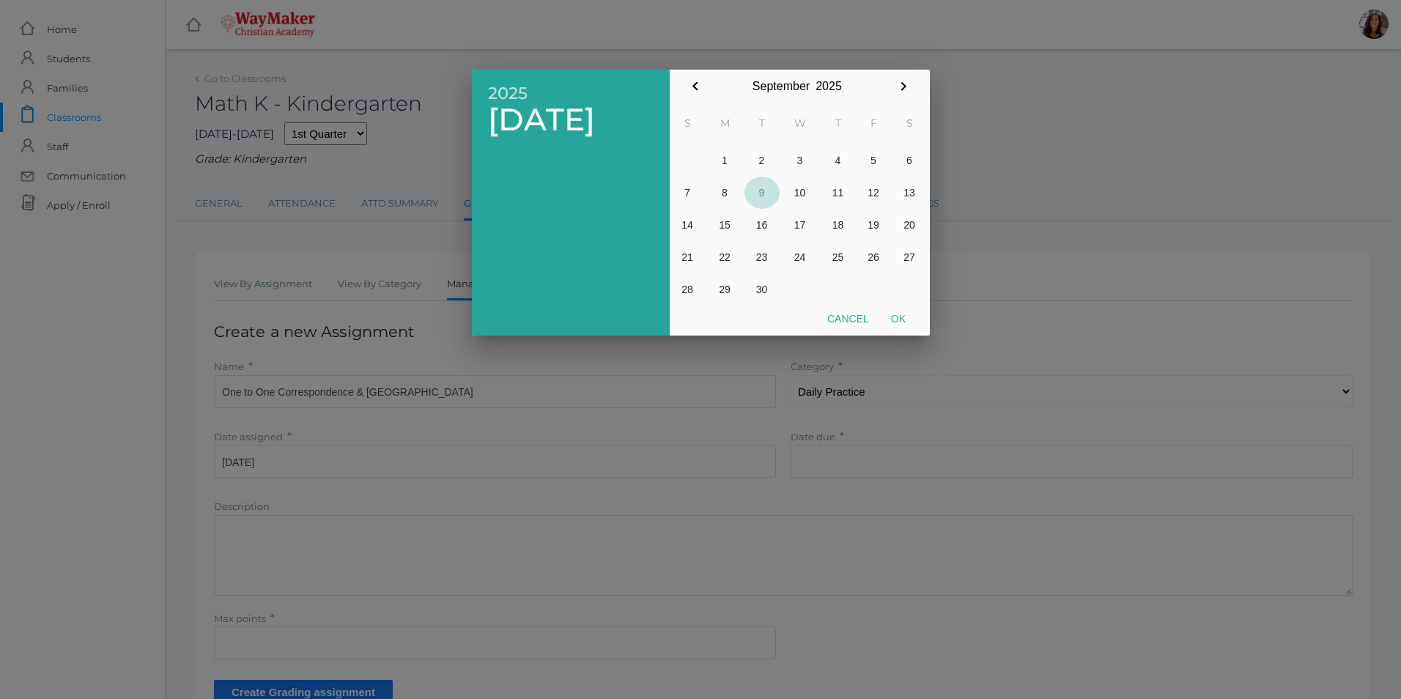
click at [760, 195] on button "9" at bounding box center [761, 193] width 35 height 32
click at [904, 325] on button "Ok" at bounding box center [898, 318] width 37 height 26
type input "[DATE]"
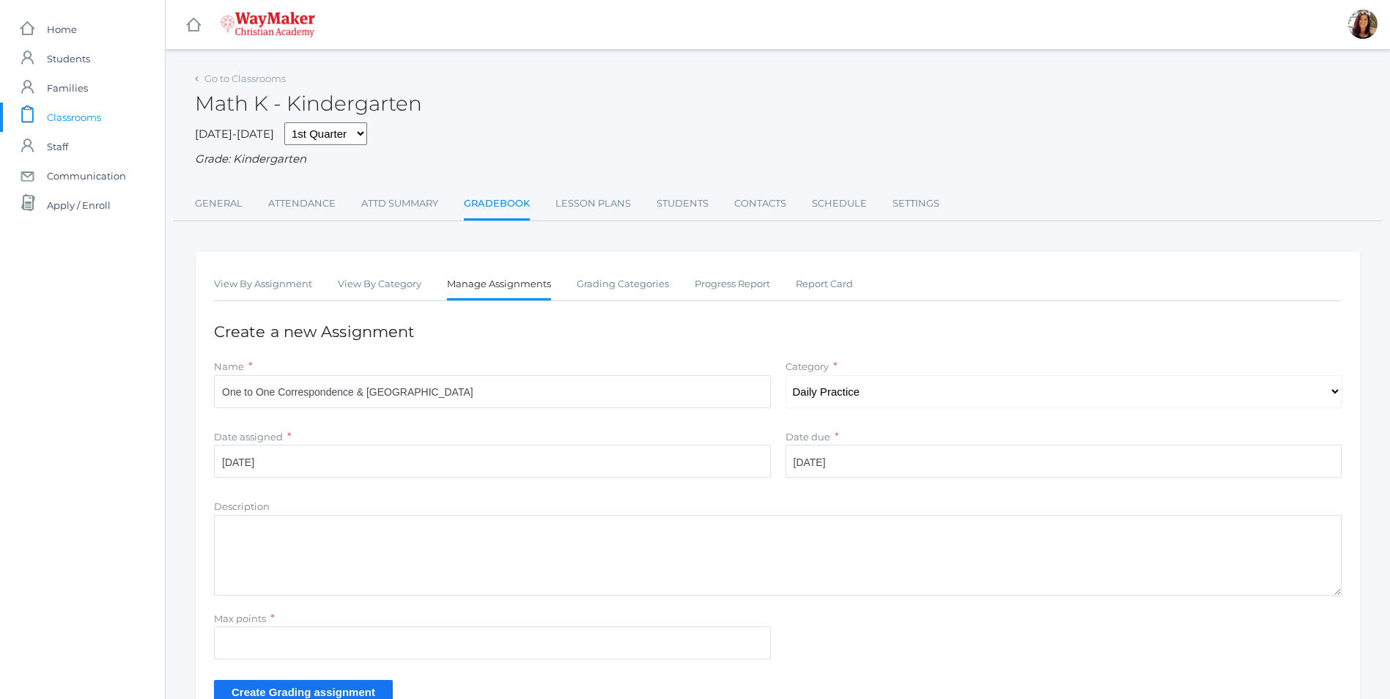
click at [300, 534] on textarea "Description" at bounding box center [777, 555] width 1127 height 81
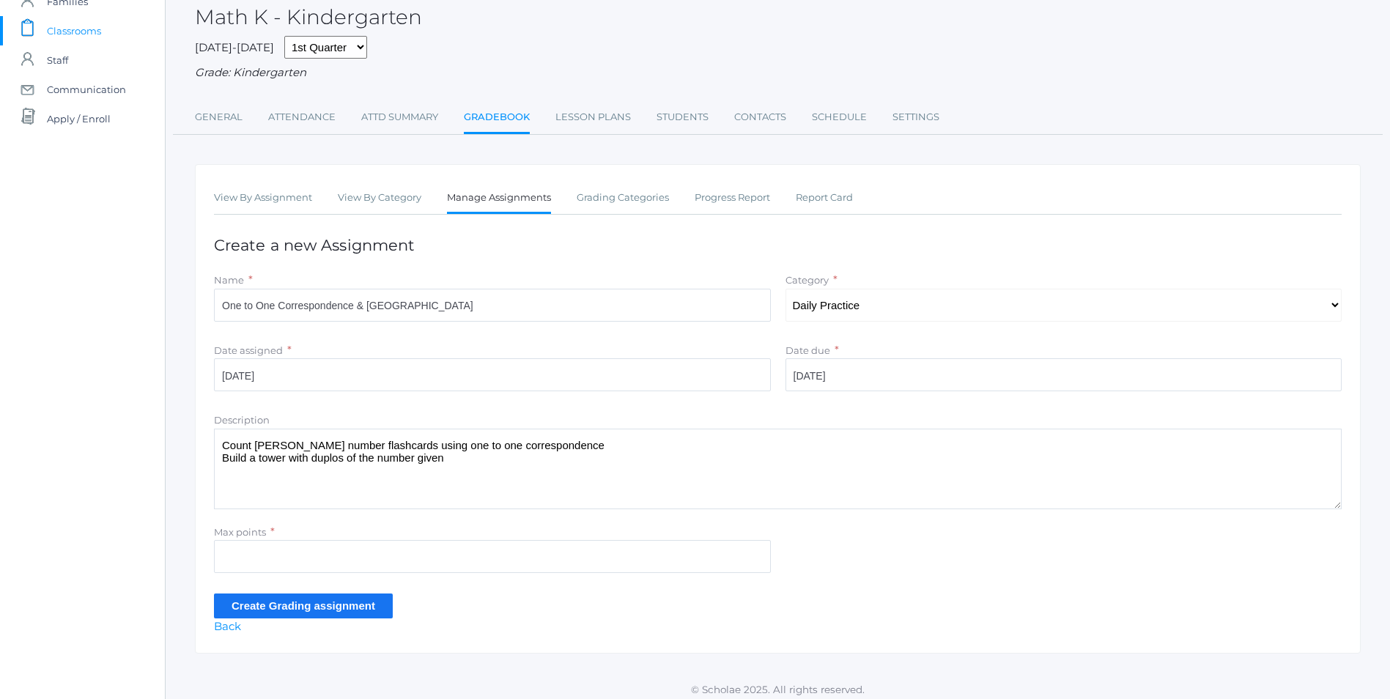
scroll to position [96, 0]
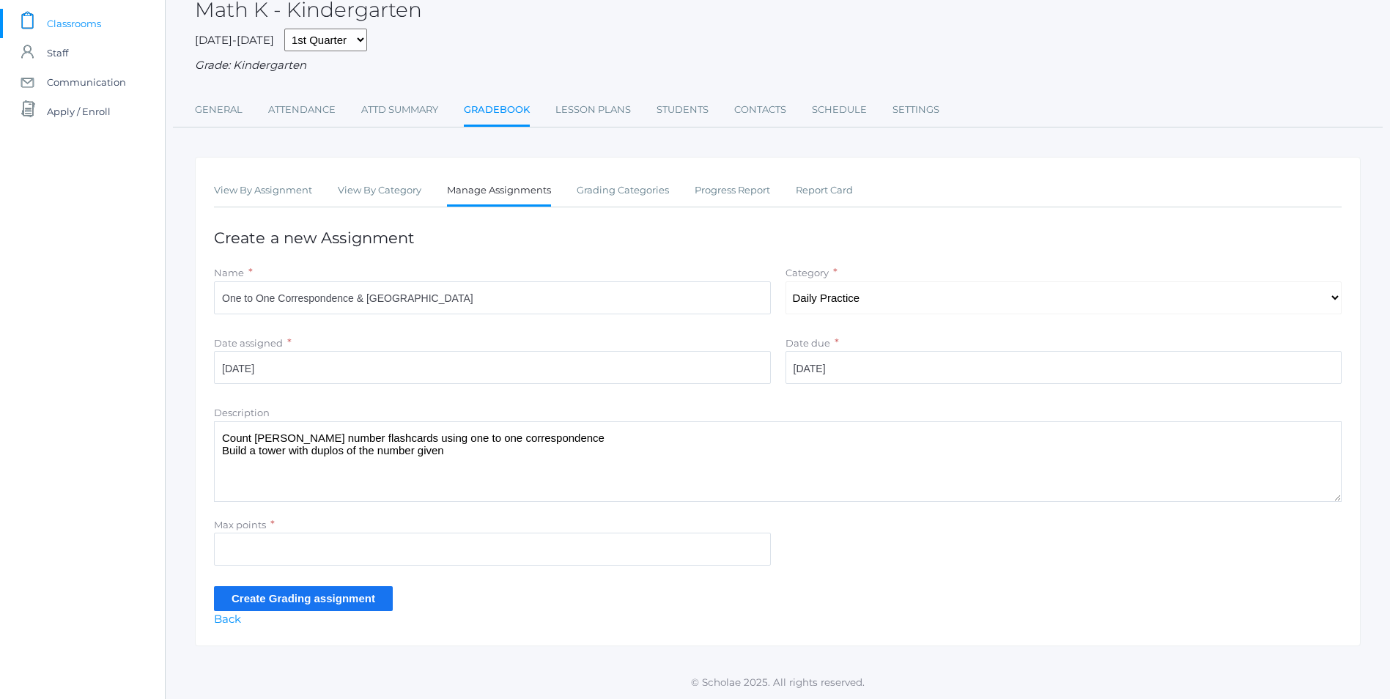
type textarea "Count Abeka number flashcards using one to one correspondence Build a tower wit…"
click at [308, 544] on input "Max points" at bounding box center [492, 549] width 557 height 33
type input "10"
click at [305, 596] on input "Create Grading assignment" at bounding box center [303, 598] width 179 height 24
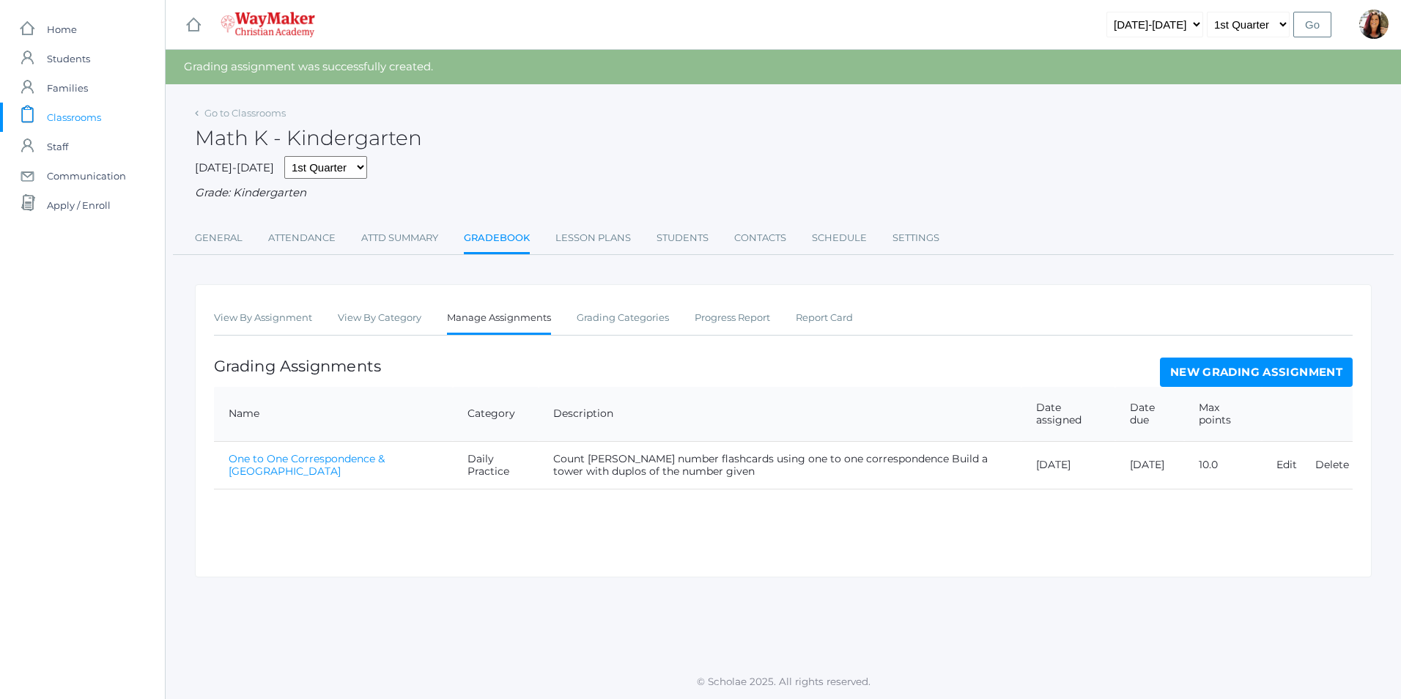
click at [385, 456] on link "One to One Correspondence & [GEOGRAPHIC_DATA]" at bounding box center [307, 465] width 156 height 26
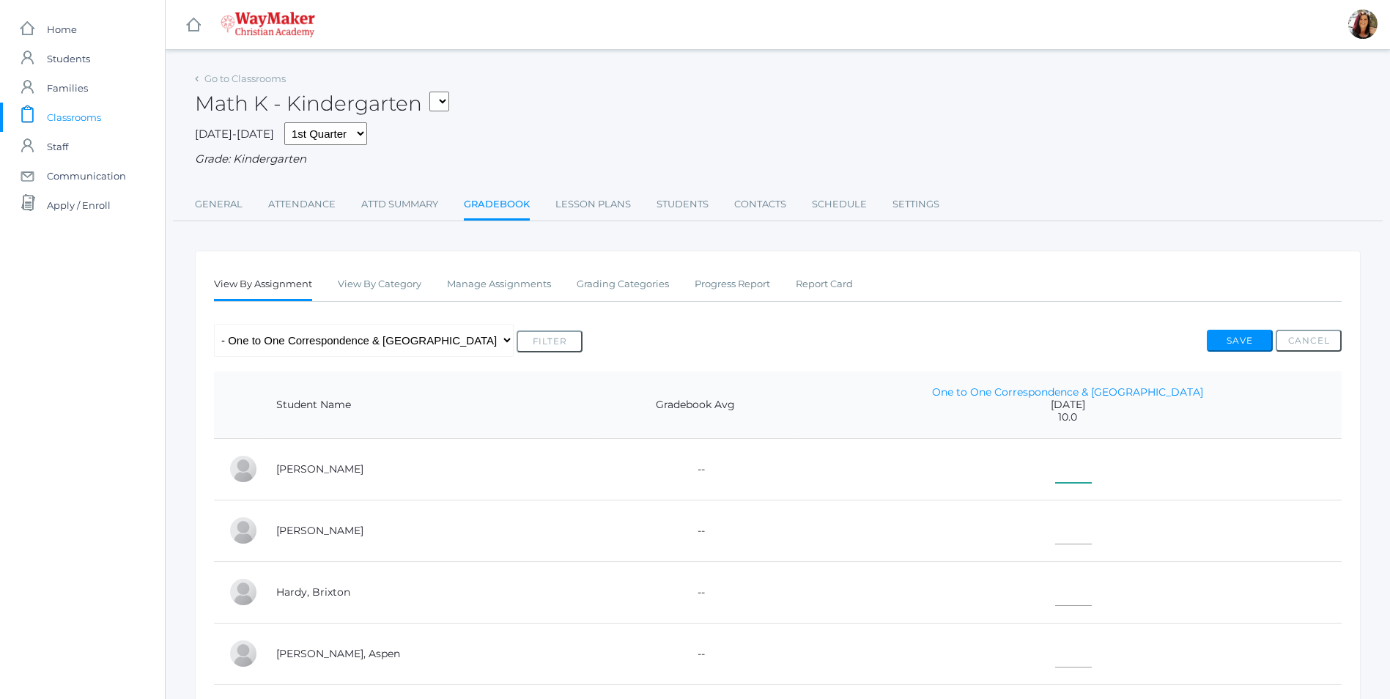
click at [1055, 462] on input"] "text" at bounding box center [1073, 466] width 37 height 33
type input"] "10"
click at [1055, 529] on input"] "text" at bounding box center [1073, 527] width 37 height 33
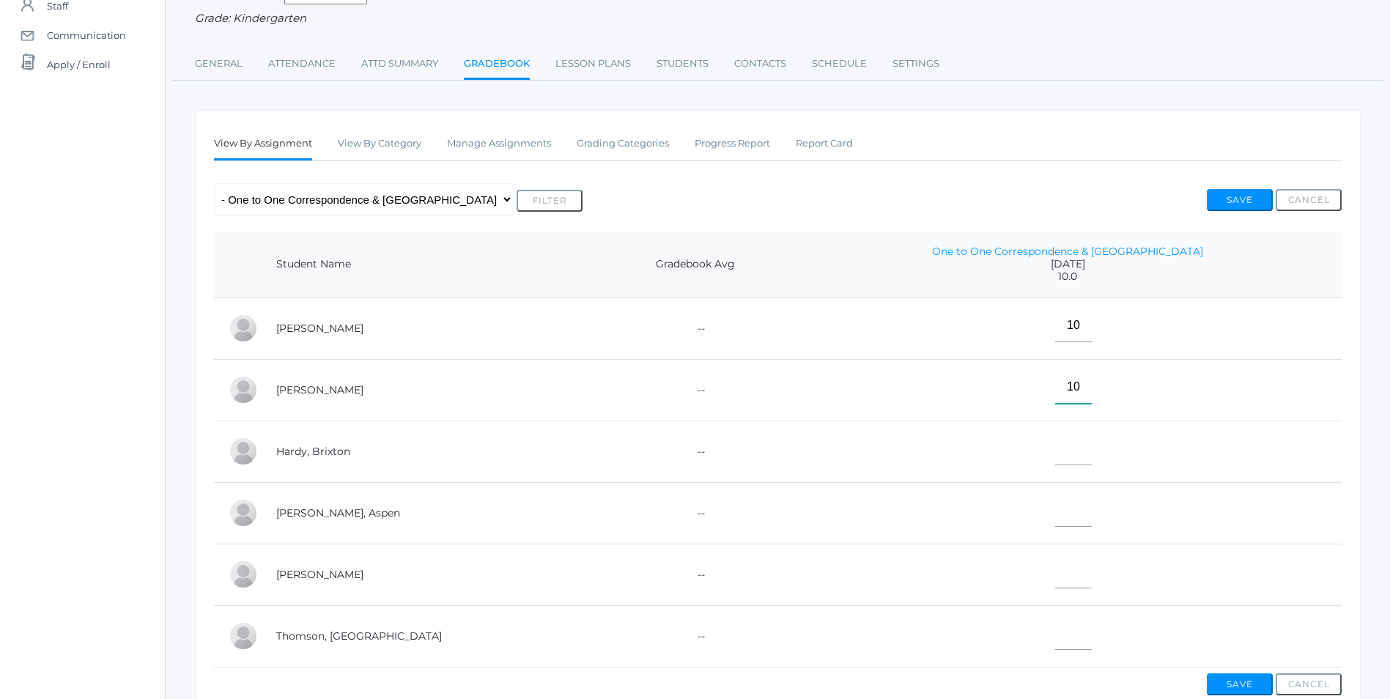
scroll to position [147, 0]
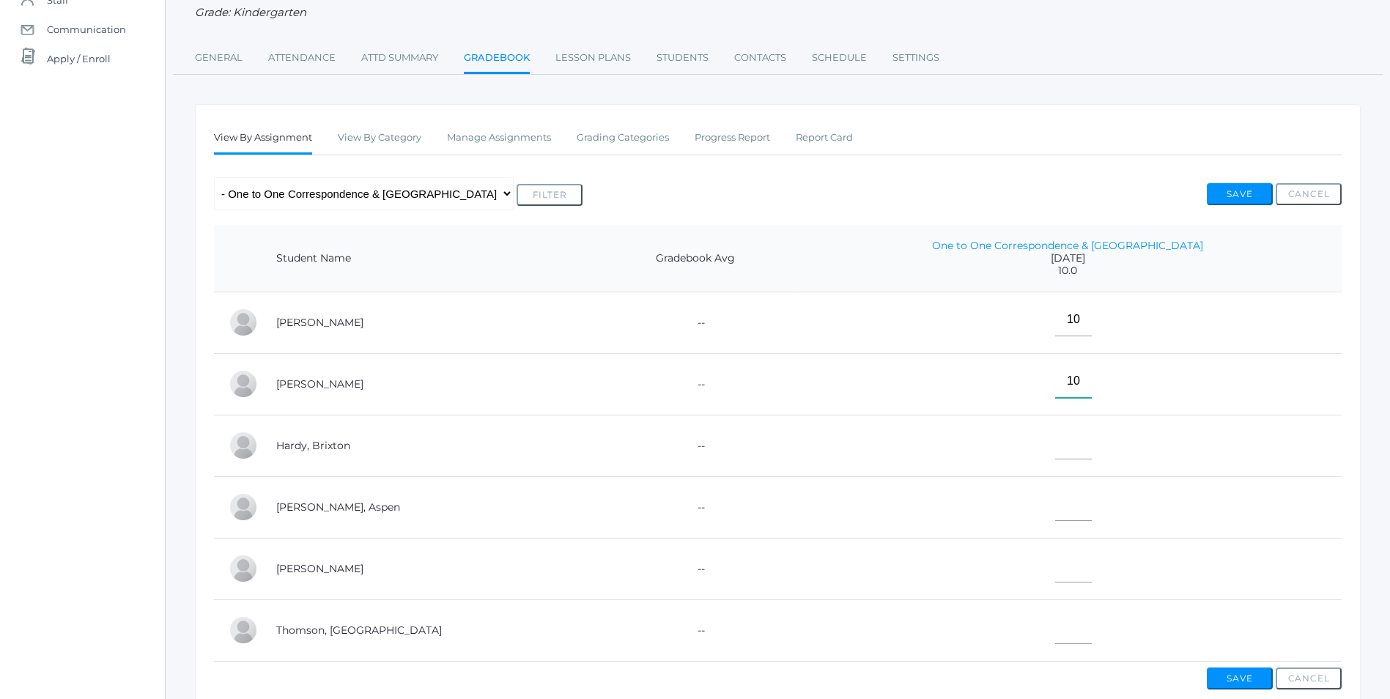
type input"] "10"
click at [1055, 458] on input"] "text" at bounding box center [1073, 442] width 37 height 33
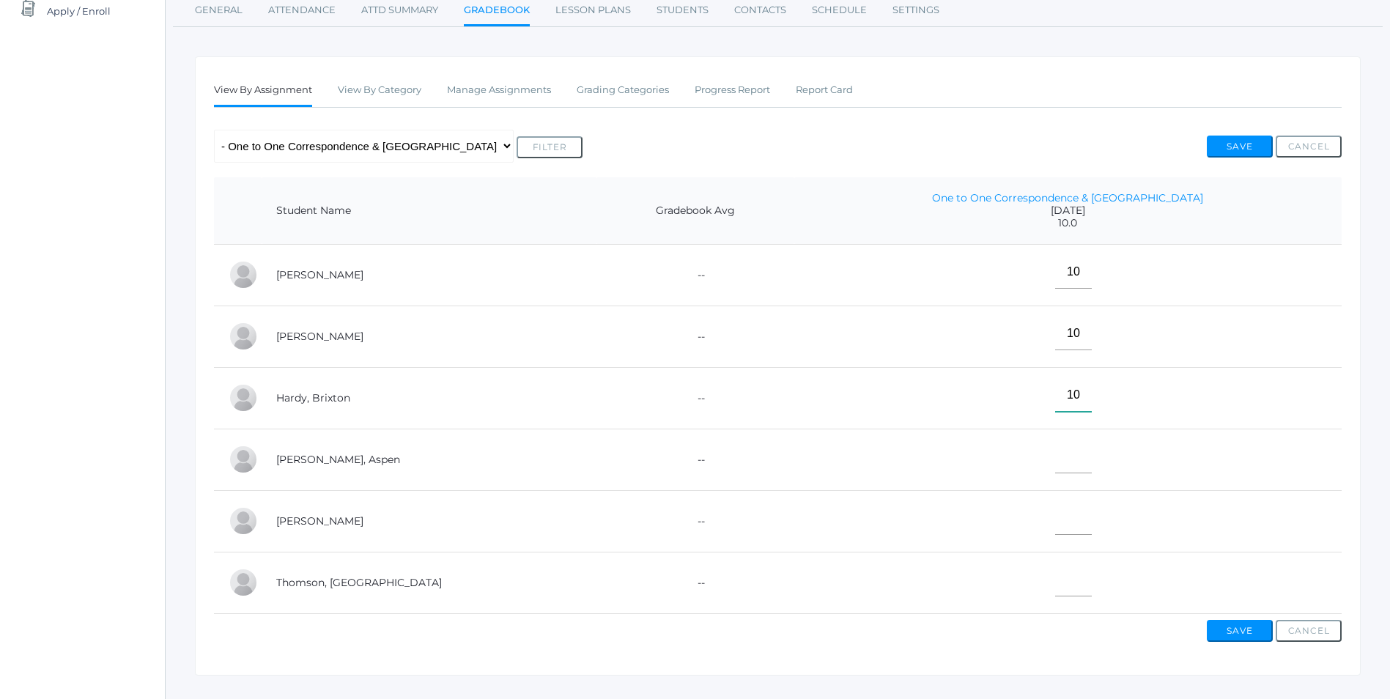
scroll to position [220, 0]
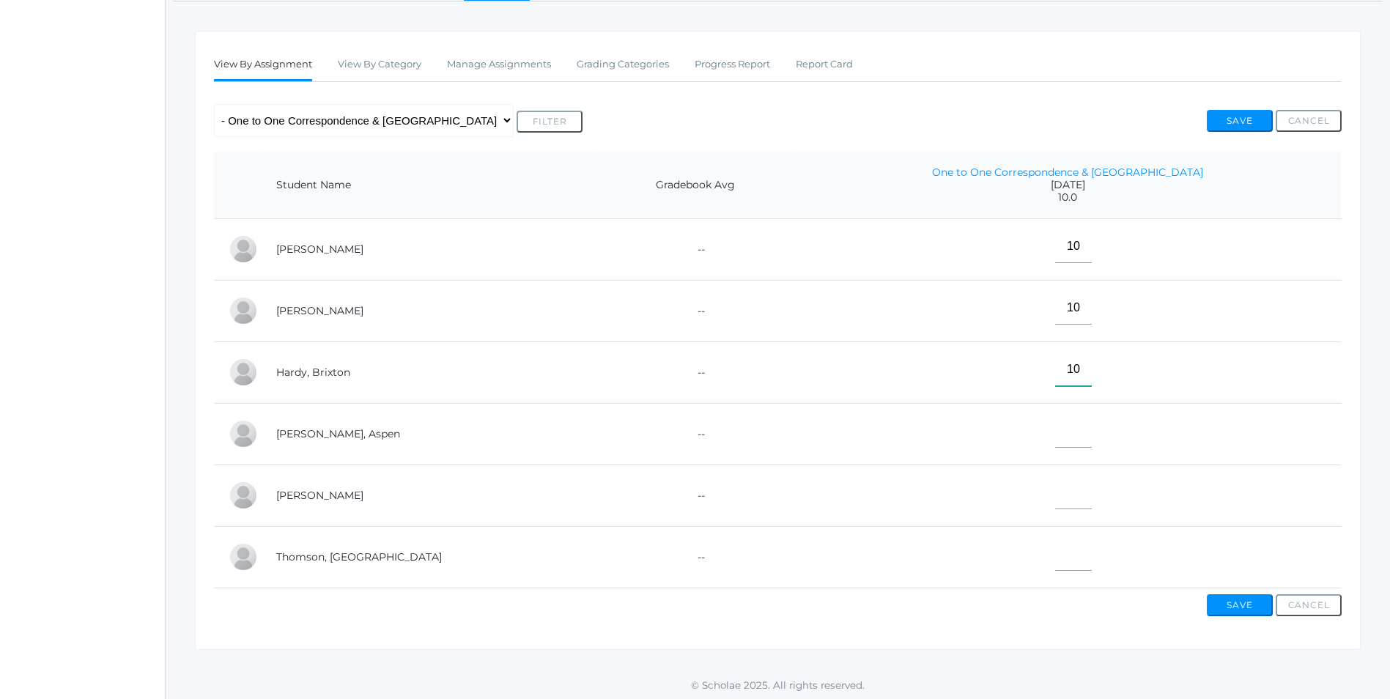
type input"] "10"
click at [1055, 443] on input"] "text" at bounding box center [1073, 431] width 37 height 33
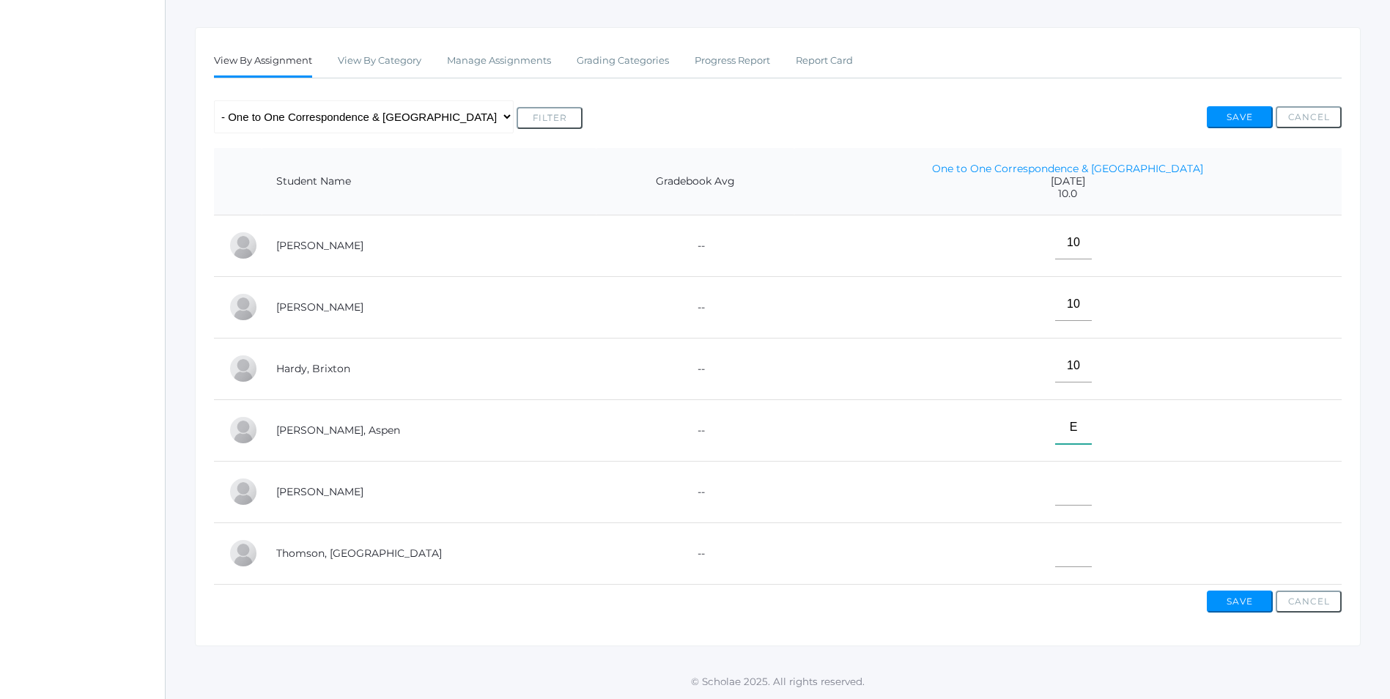
scroll to position [237, 0]
type input"] "E"
click at [1019, 490] on td at bounding box center [1067, 492] width 547 height 62
click at [1055, 492] on input"] "text" at bounding box center [1073, 489] width 37 height 33
type input"] "10"
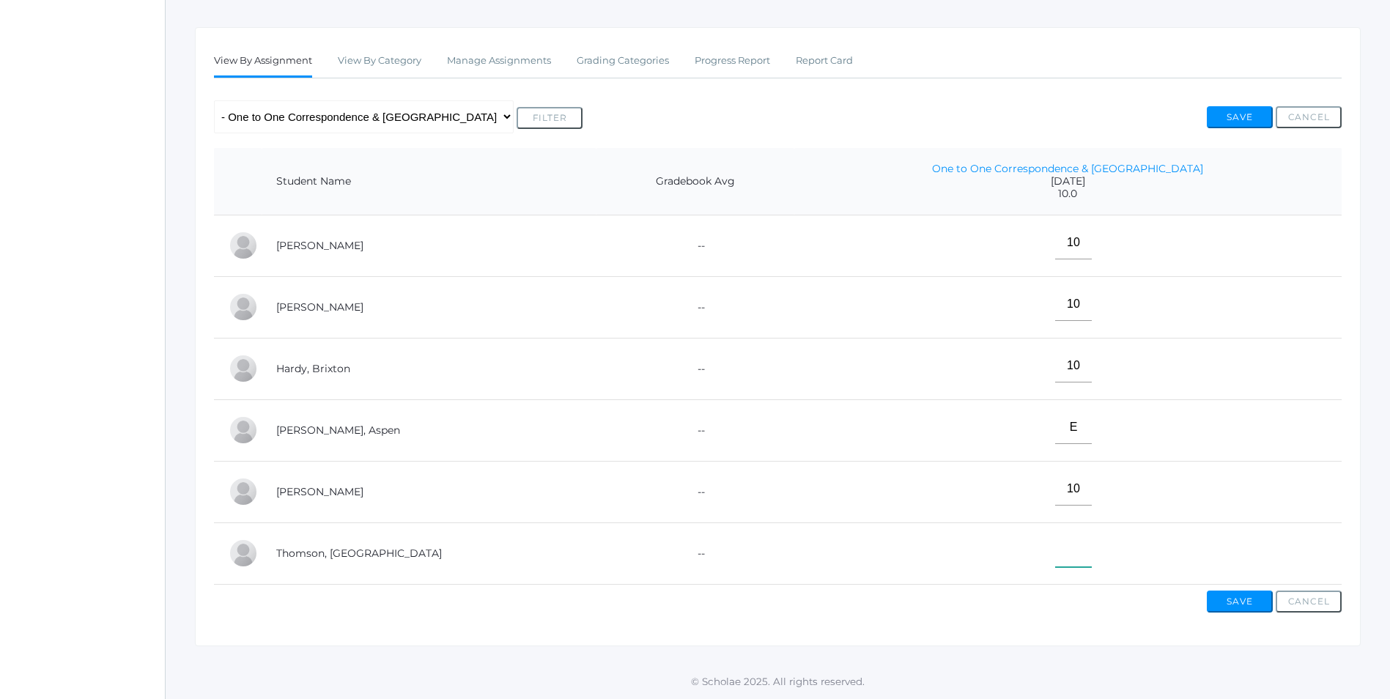
click at [1055, 544] on input"] "text" at bounding box center [1073, 550] width 37 height 33
type input"] "10"
click at [1243, 599] on button "Save" at bounding box center [1240, 601] width 66 height 22
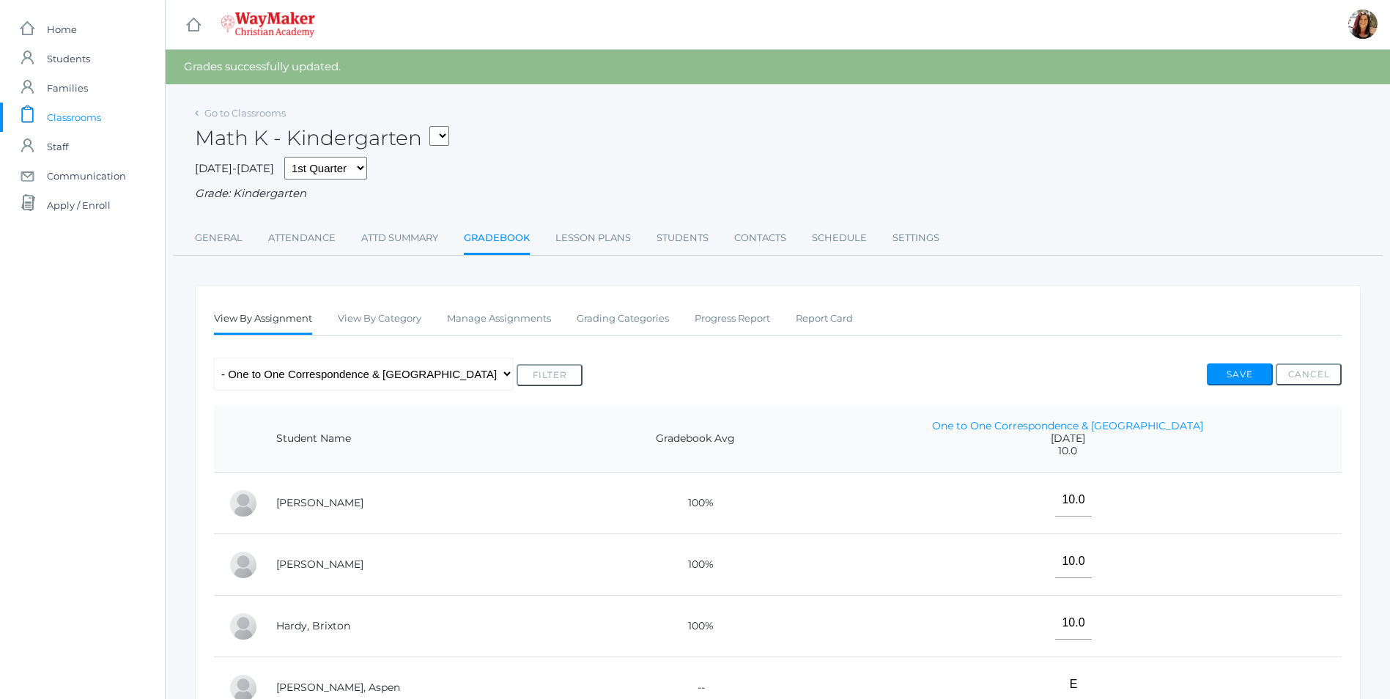
click at [443, 139] on select "KINDER - Small Group Reading & Writing K Kindergarten KINDER - Math K Kindergar…" at bounding box center [439, 136] width 20 height 20
select select "2558"
click at [434, 126] on select "KINDER - Small Group Reading & Writing K Kindergarten KINDER - Math K Kindergar…" at bounding box center [439, 136] width 20 height 20
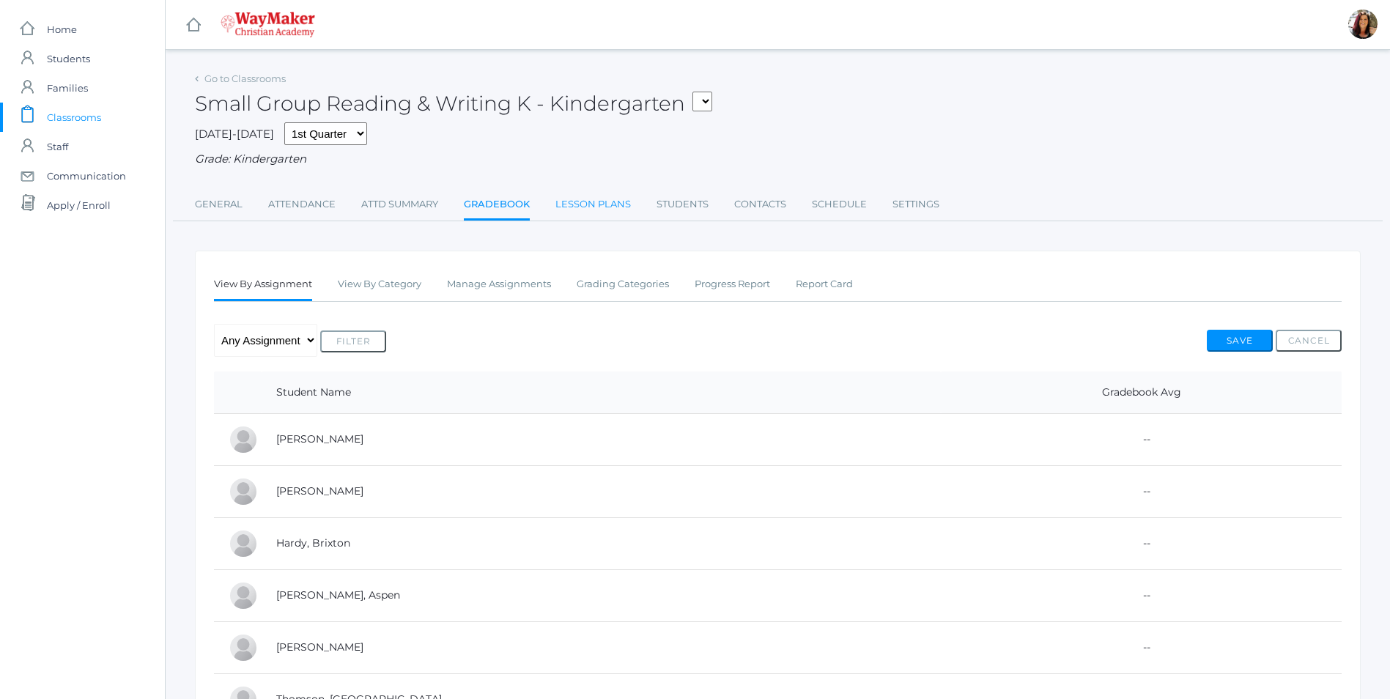
click at [579, 203] on link "Lesson Plans" at bounding box center [592, 204] width 75 height 29
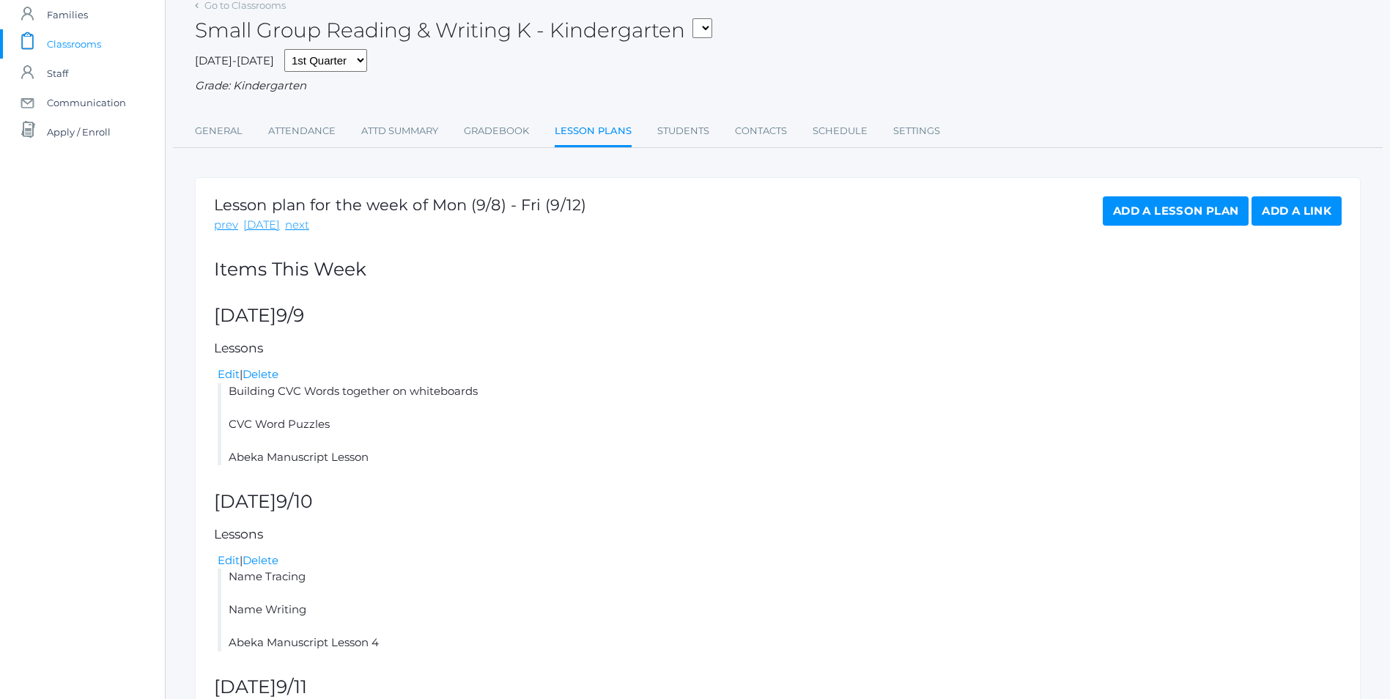
scroll to position [220, 0]
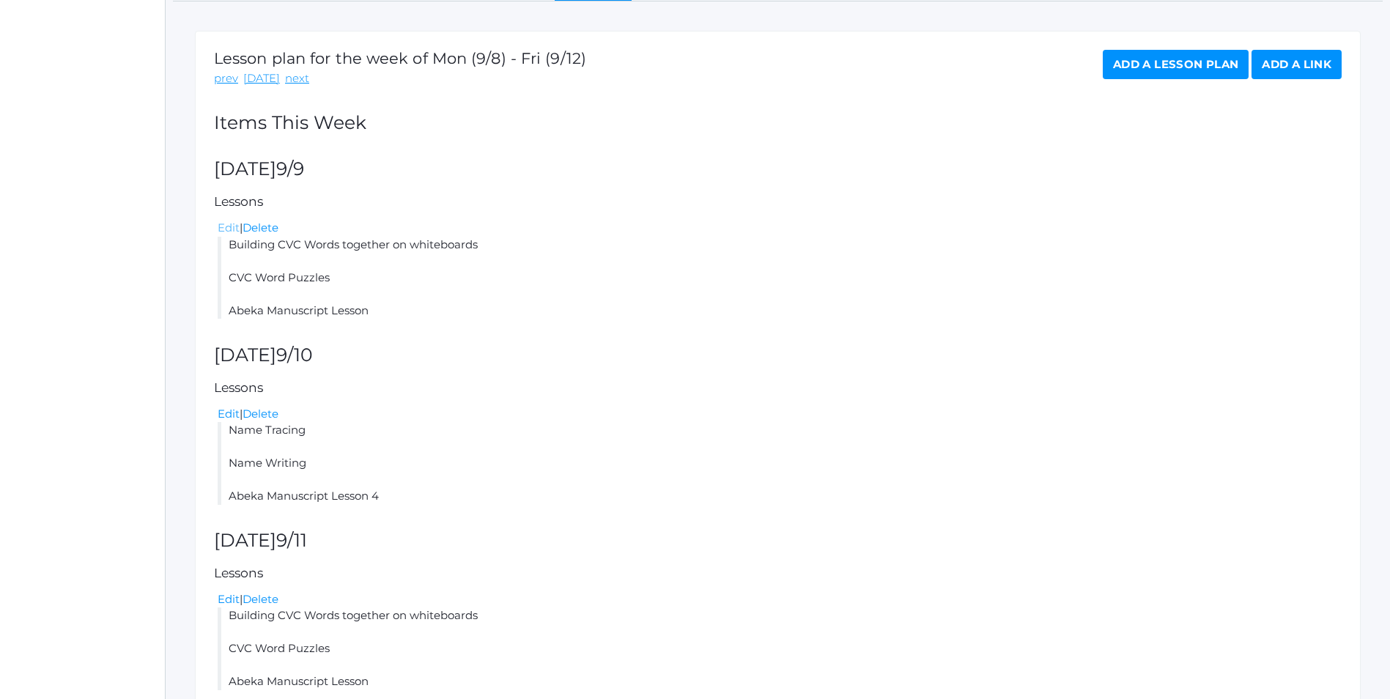
click at [230, 229] on link "Edit" at bounding box center [229, 228] width 22 height 14
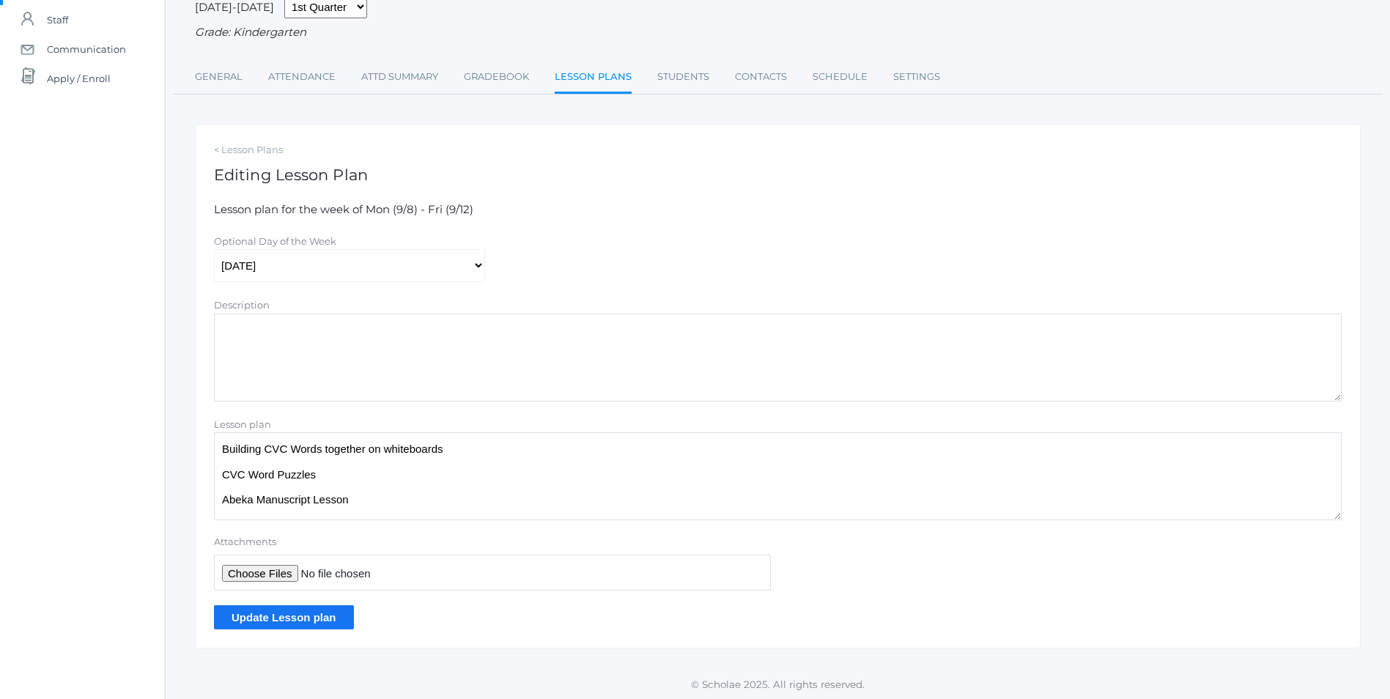
scroll to position [132, 0]
click at [359, 499] on textarea "Building CVC Words together on whiteboards CVC Word Puzzles Abeka Manuscript Le…" at bounding box center [777, 473] width 1127 height 88
type textarea "Building CVC Words together on whiteboards CVC Word Puzzles"
click at [264, 620] on input "Update Lesson plan" at bounding box center [284, 614] width 140 height 24
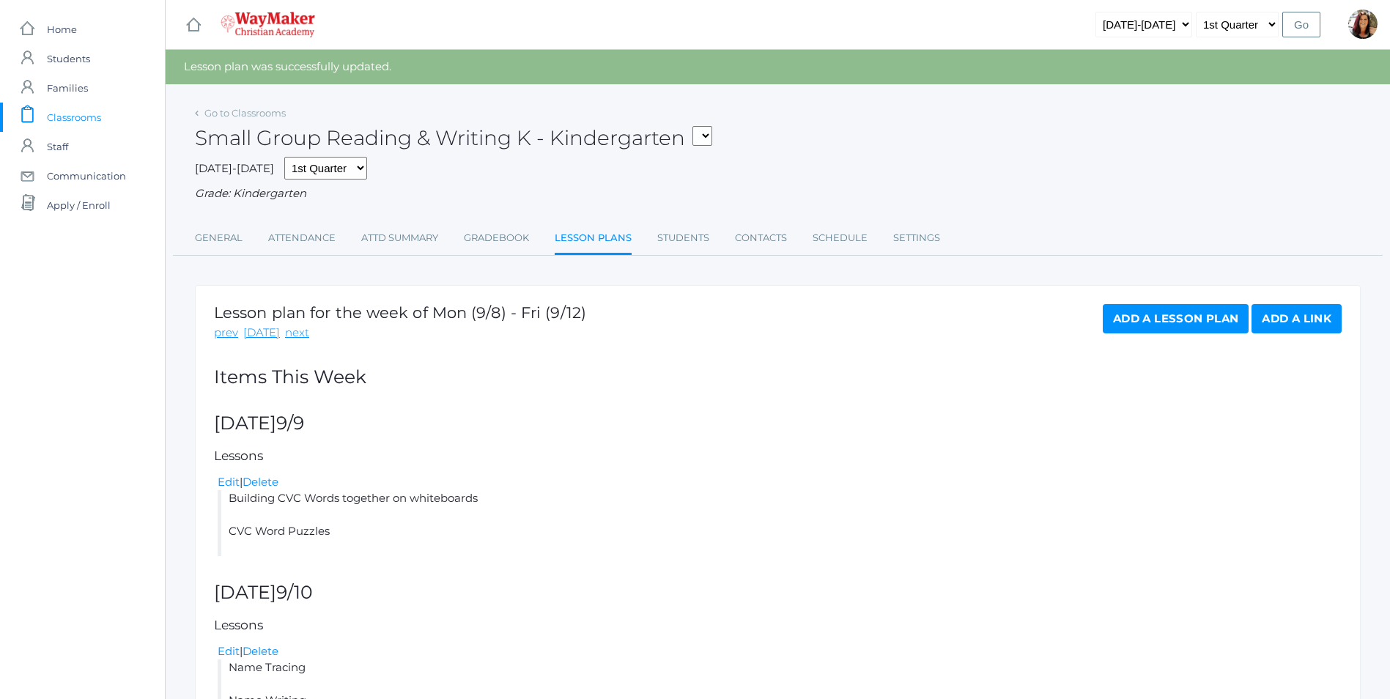
click at [82, 114] on span "Classrooms" at bounding box center [74, 117] width 54 height 29
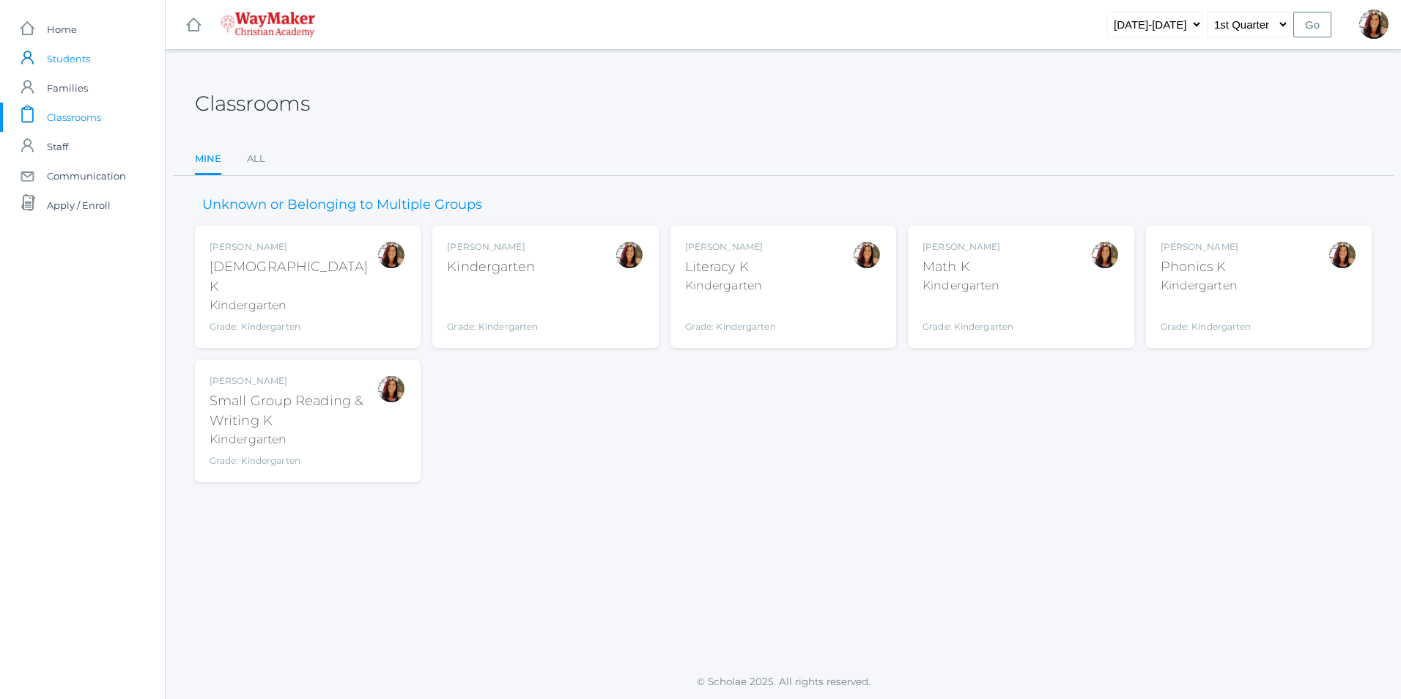
click at [81, 57] on span "Students" at bounding box center [68, 58] width 43 height 29
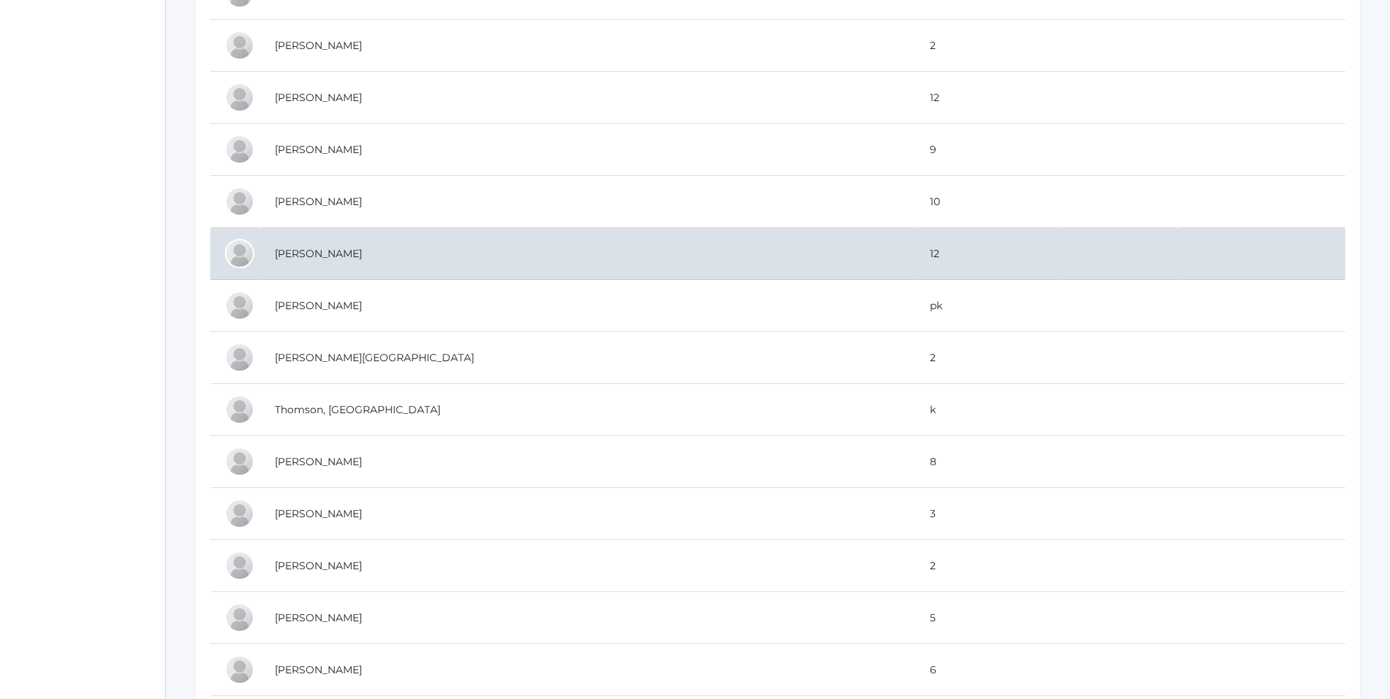
scroll to position [3590, 0]
